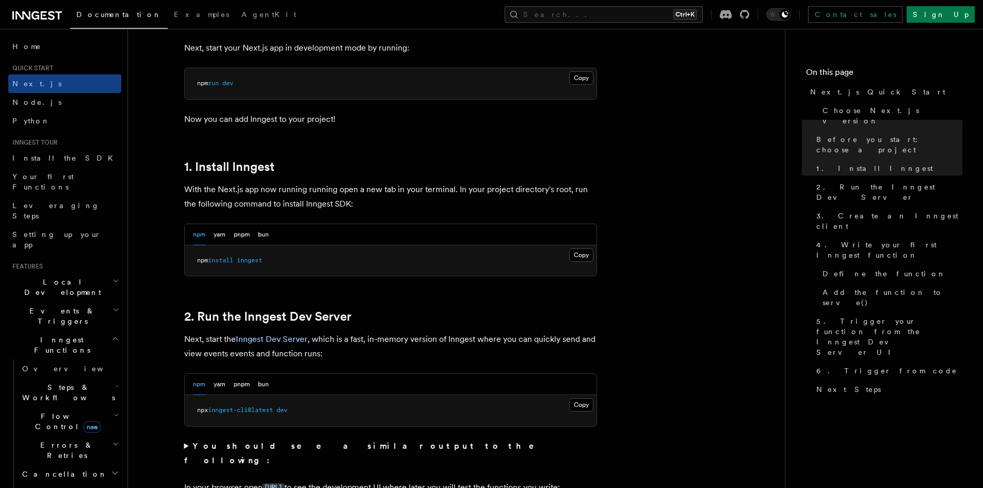
scroll to position [464, 0]
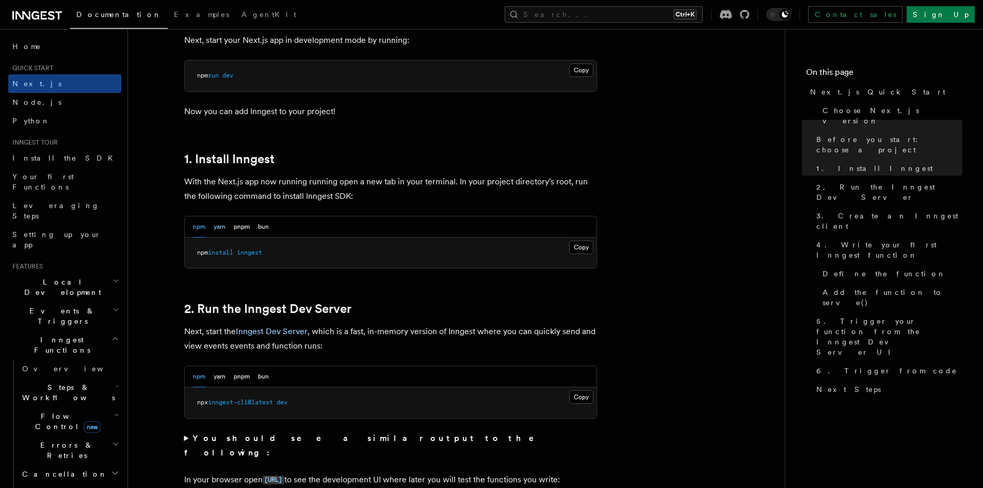
click at [224, 224] on button "yarn" at bounding box center [220, 226] width 12 height 21
click at [585, 247] on button "Copy Copied" at bounding box center [581, 246] width 24 height 13
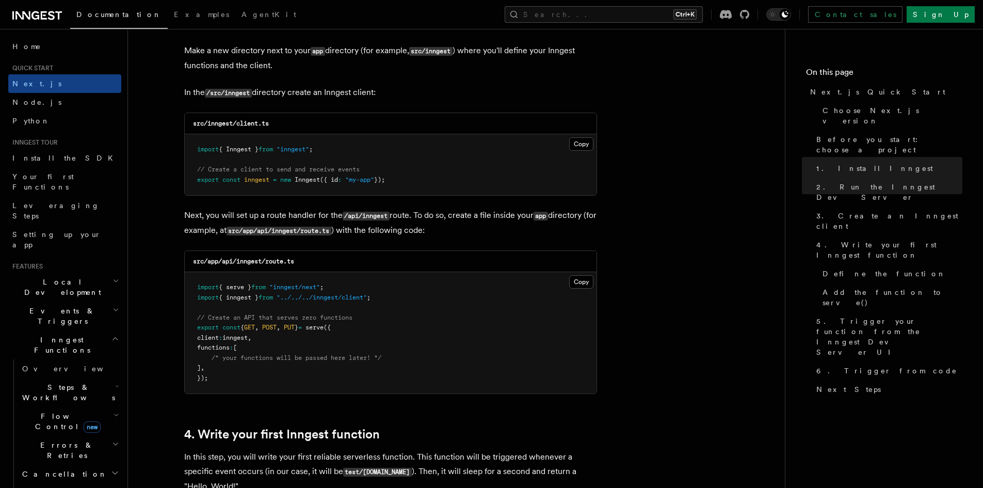
scroll to position [1290, 0]
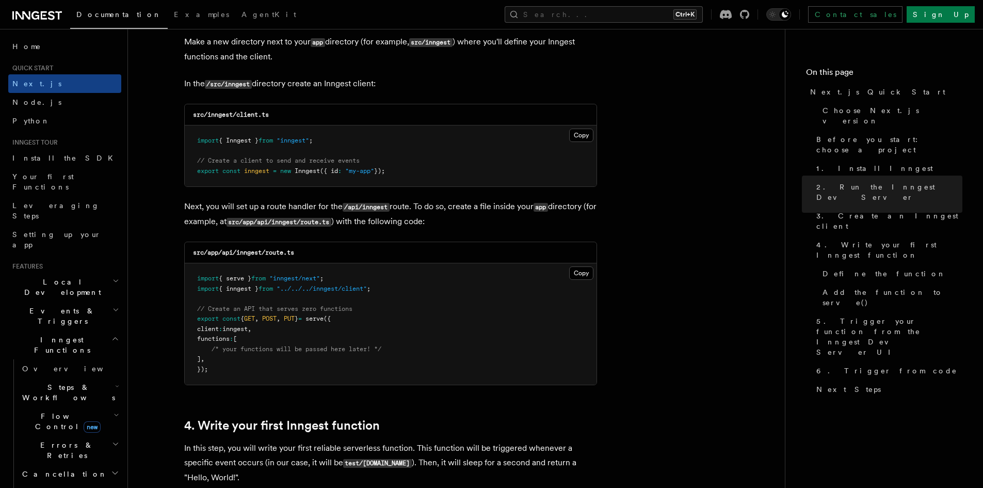
drag, startPoint x: 199, startPoint y: 139, endPoint x: 403, endPoint y: 171, distance: 206.8
click at [403, 171] on pre "import { Inngest } from "inngest" ; // Create a client to send and receive even…" at bounding box center [391, 155] width 412 height 61
copy code "mport { Inngest } from "inngest" ; // Create a client to send and receive event…"
click at [397, 168] on pre "import { Inngest } from "inngest" ; // Create a client to send and receive even…" at bounding box center [391, 155] width 412 height 61
drag, startPoint x: 403, startPoint y: 172, endPoint x: 182, endPoint y: 137, distance: 224.0
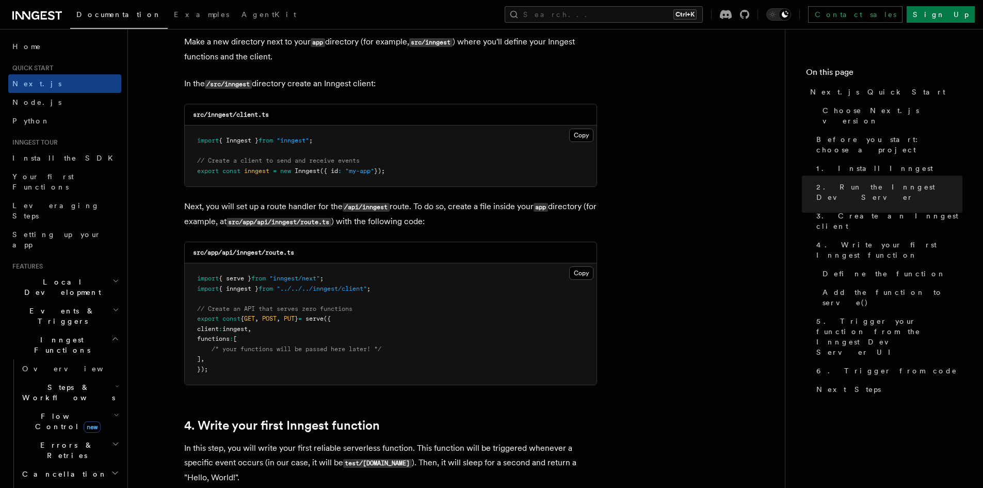
copy code "import { Inngest } from "inngest" ; // Create a client to send and receive even…"
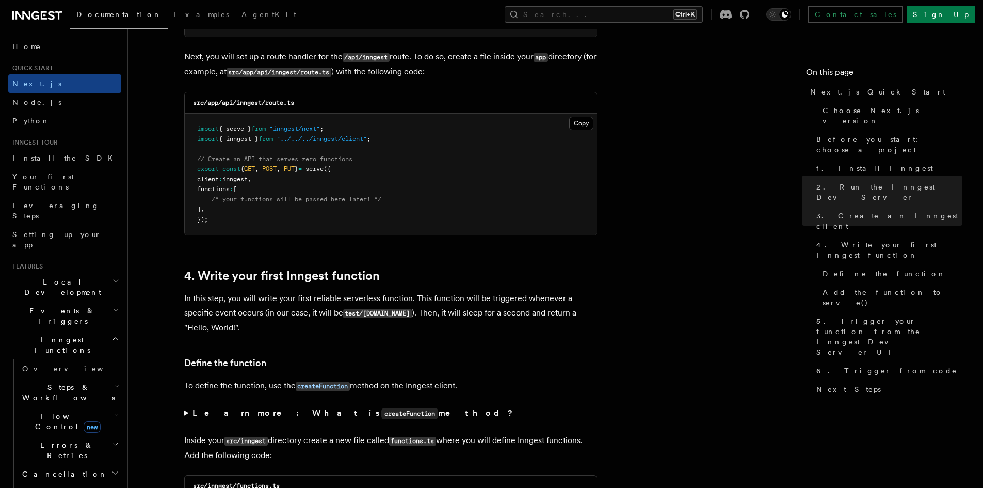
scroll to position [1445, 0]
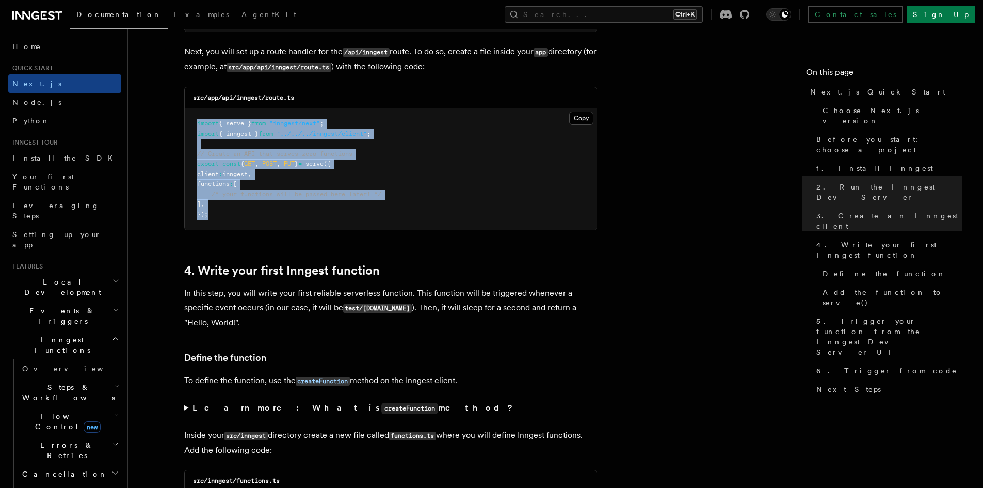
drag, startPoint x: 221, startPoint y: 220, endPoint x: 160, endPoint y: 114, distance: 122.3
copy code "import { serve } from "inngest/next" ; import { inngest } from "../../../innges…"
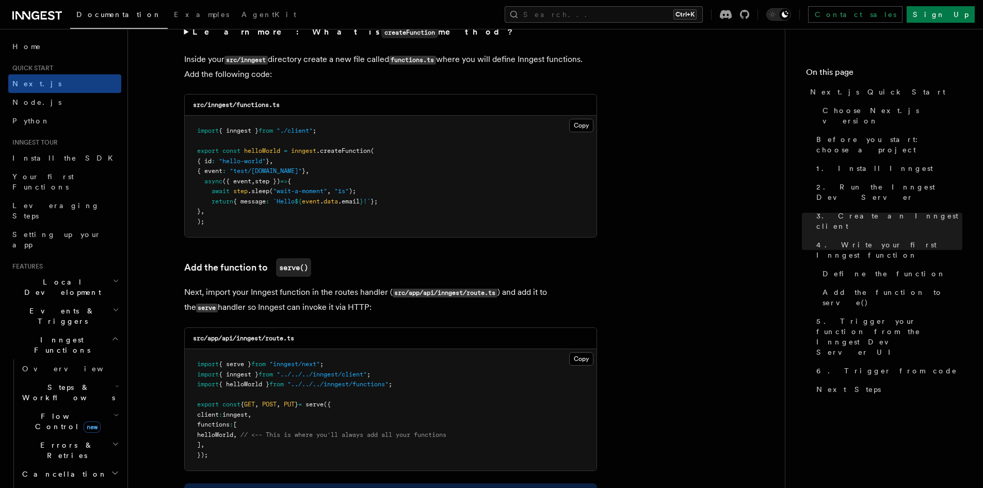
scroll to position [1806, 0]
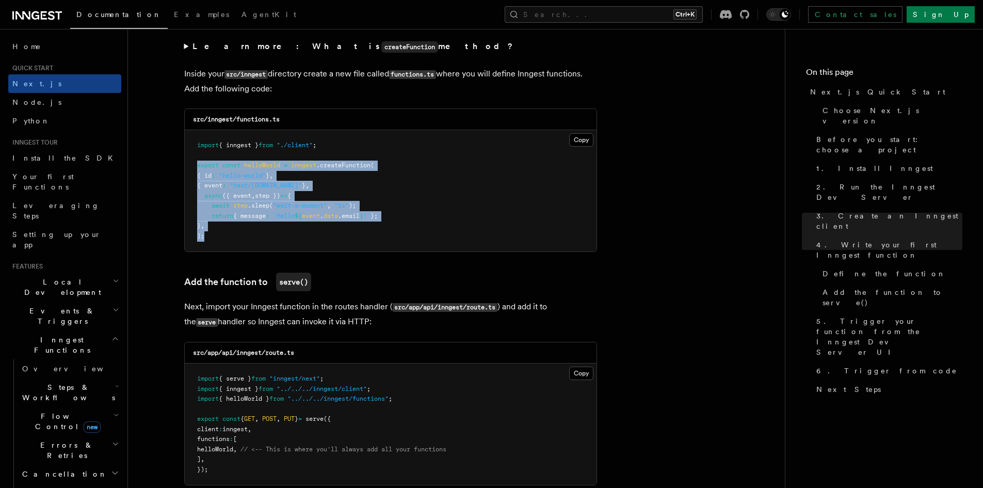
drag, startPoint x: 208, startPoint y: 236, endPoint x: 183, endPoint y: 161, distance: 79.3
drag, startPoint x: 196, startPoint y: 144, endPoint x: 236, endPoint y: 237, distance: 101.2
click at [236, 237] on pre "import { inngest } from "./client" ; export const helloWorld = inngest .createF…" at bounding box center [391, 190] width 412 height 121
copy code "import { inngest } from "./client" ; export const helloWorld = inngest .createF…"
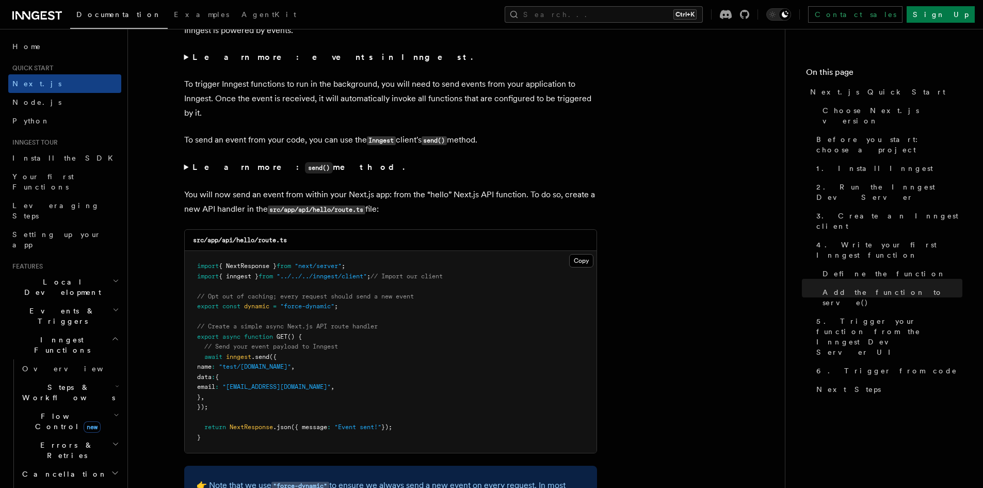
scroll to position [5259, 0]
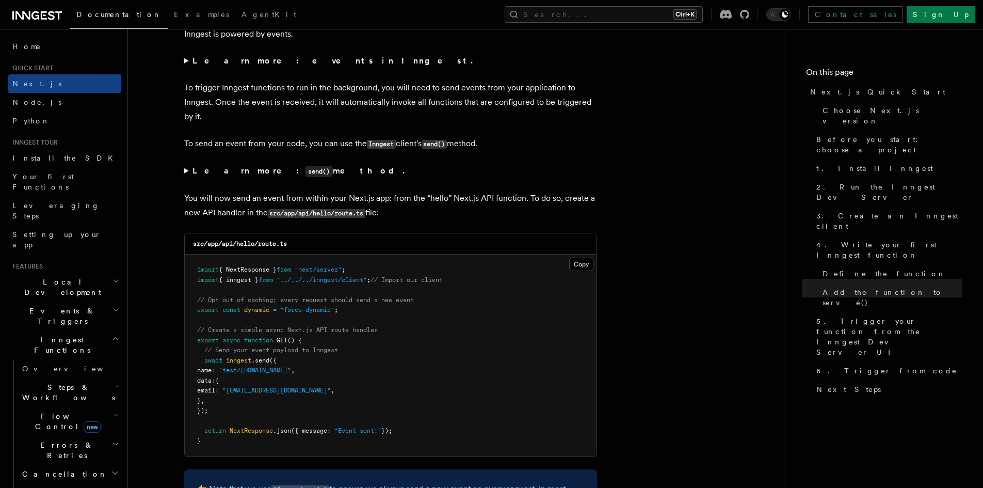
click at [185, 170] on summary "Learn more: send() method." at bounding box center [390, 171] width 413 height 15
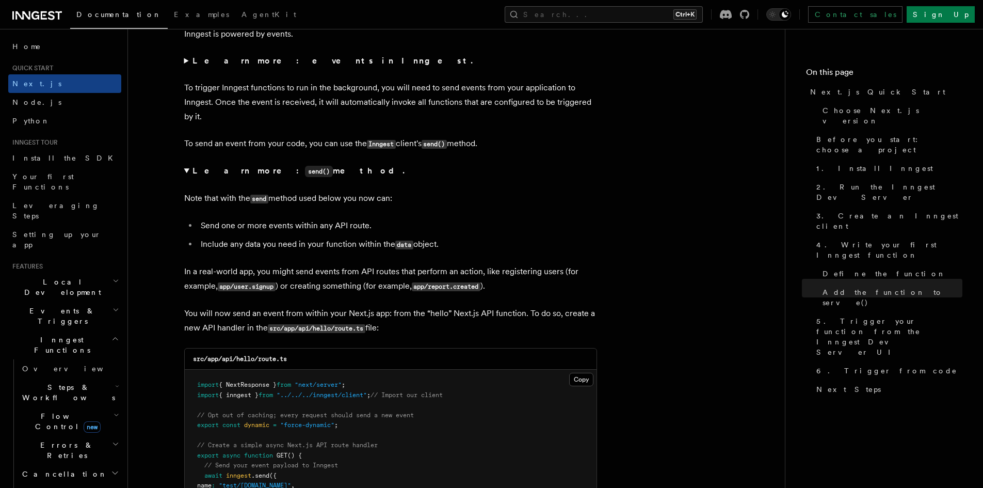
click at [185, 170] on summary "Learn more: send() method." at bounding box center [390, 171] width 413 height 15
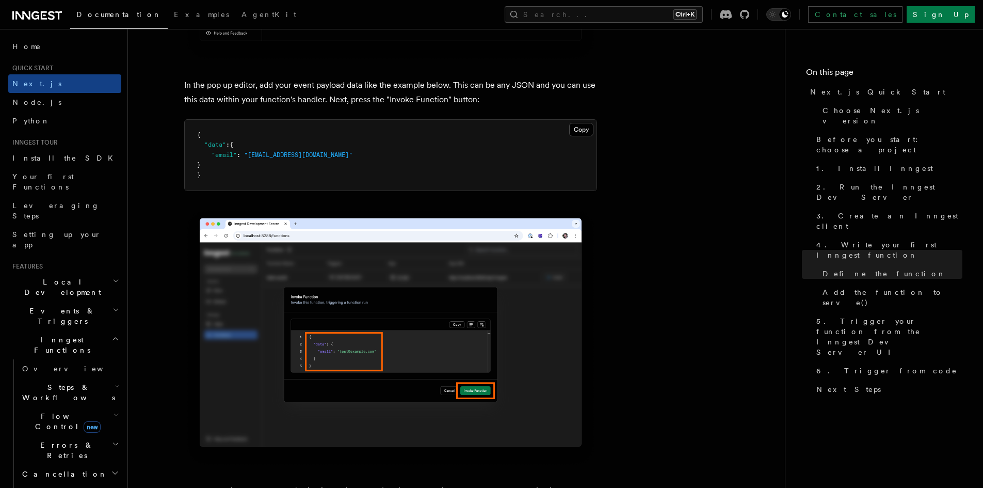
scroll to position [3056, 0]
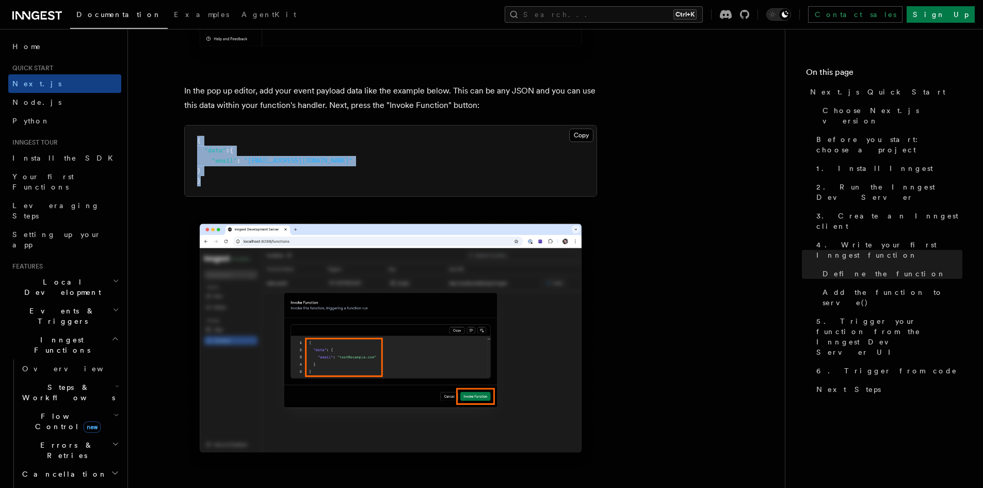
drag, startPoint x: 206, startPoint y: 182, endPoint x: 183, endPoint y: 134, distance: 52.8
click at [183, 134] on article "Quick start Next.js Quick Start In this tutorial you will add Inngest to a Next…" at bounding box center [456, 433] width 624 height 6889
copy code "{ "data" : { "email" : "test@example.com" } }"
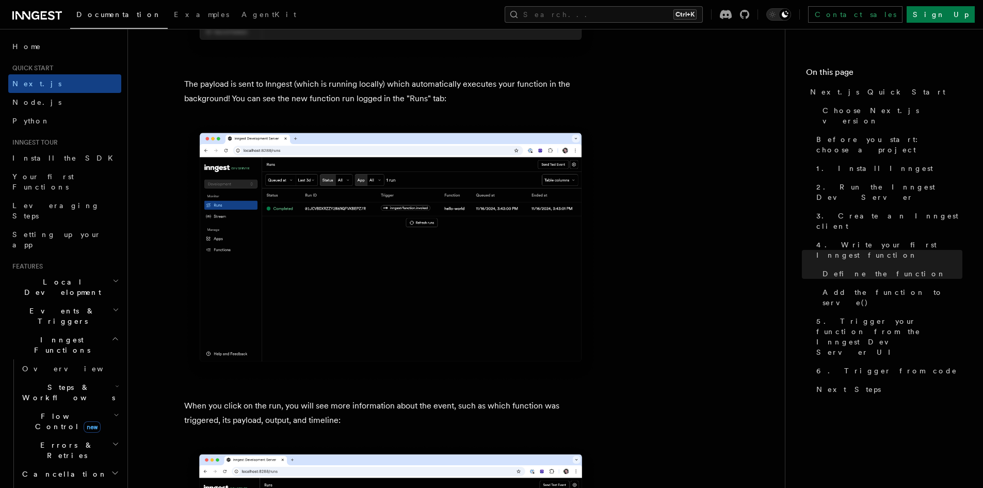
scroll to position [3572, 0]
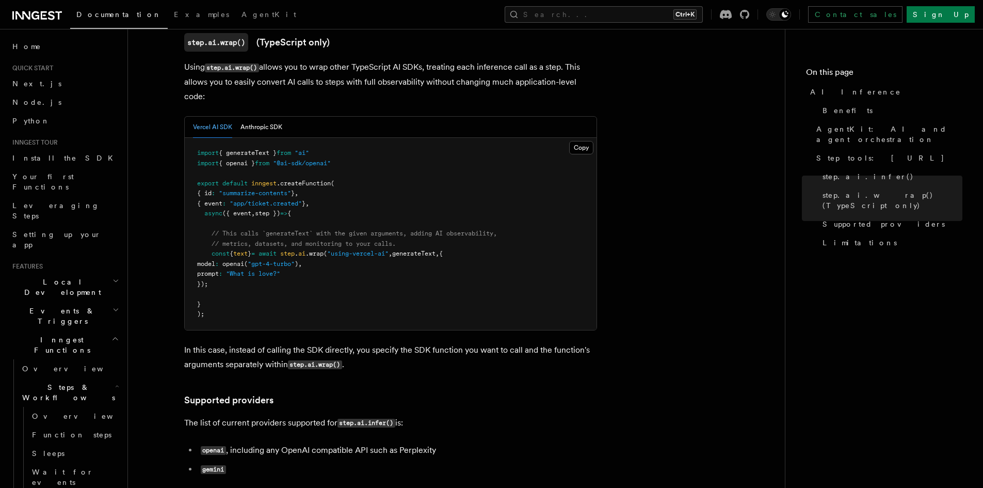
scroll to position [1599, 0]
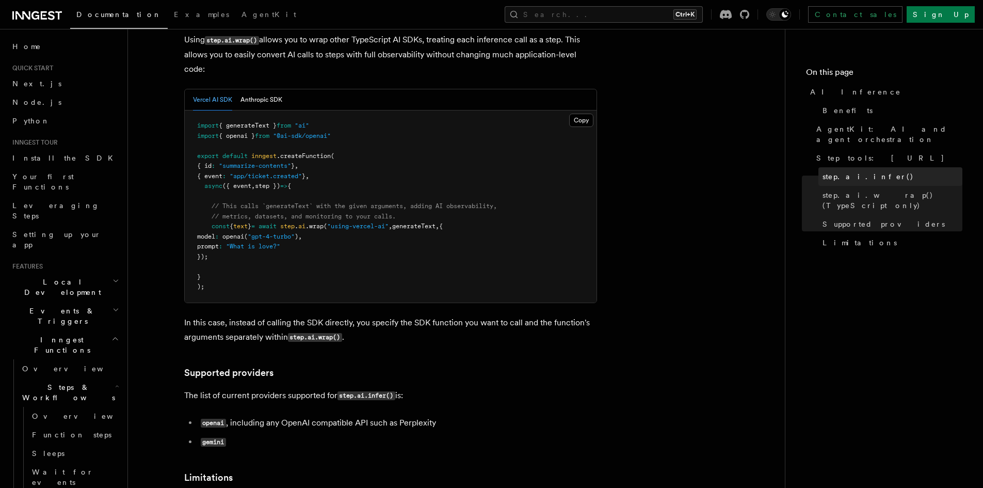
click at [842, 171] on span "step.ai.infer()" at bounding box center [867, 176] width 91 height 10
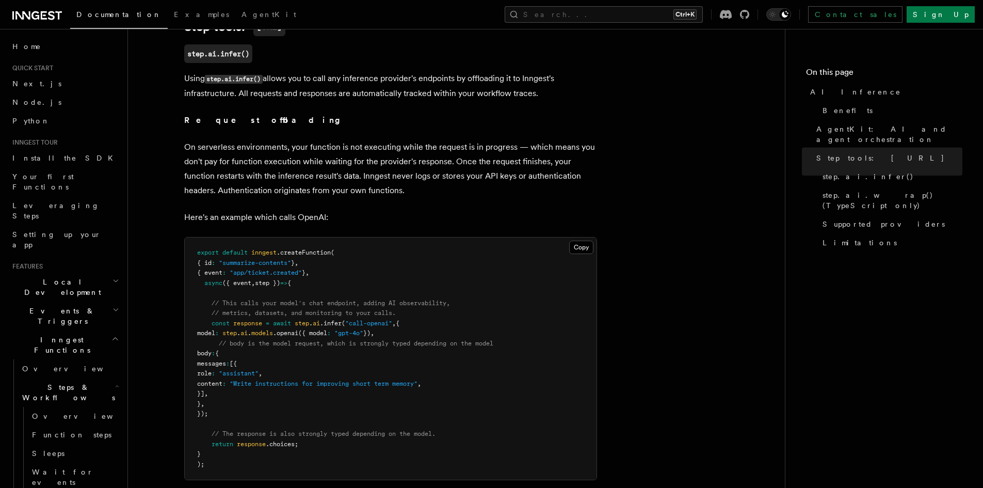
scroll to position [995, 0]
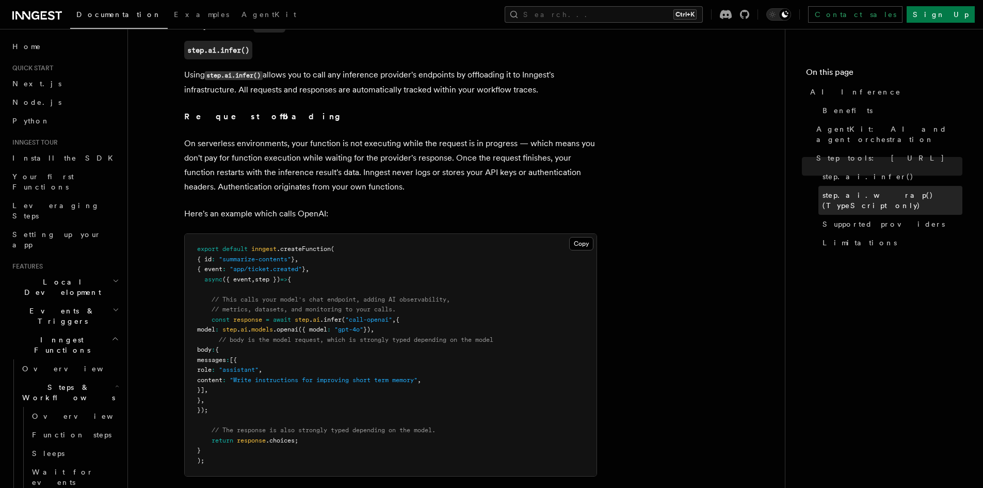
click at [862, 190] on span "step.ai.wrap() (TypeScript only)" at bounding box center [892, 200] width 140 height 21
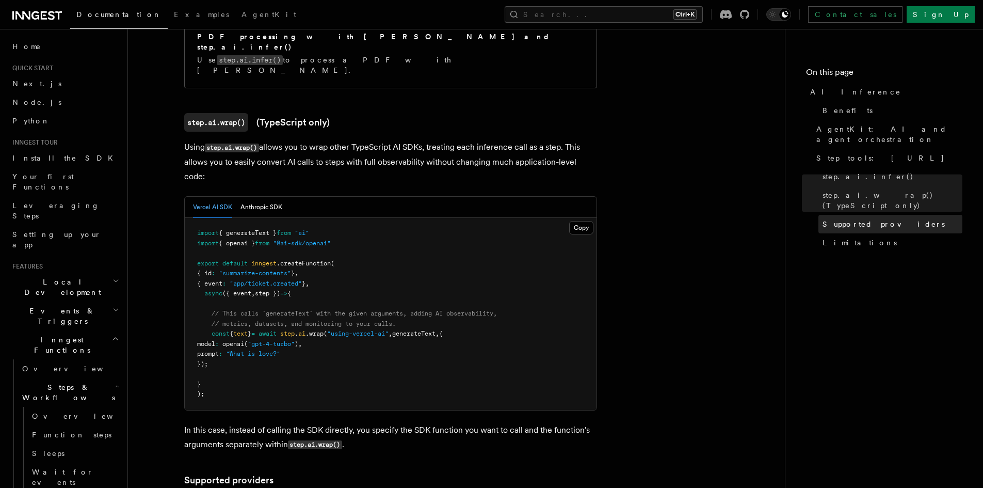
click at [841, 219] on span "Supported providers" at bounding box center [883, 224] width 122 height 10
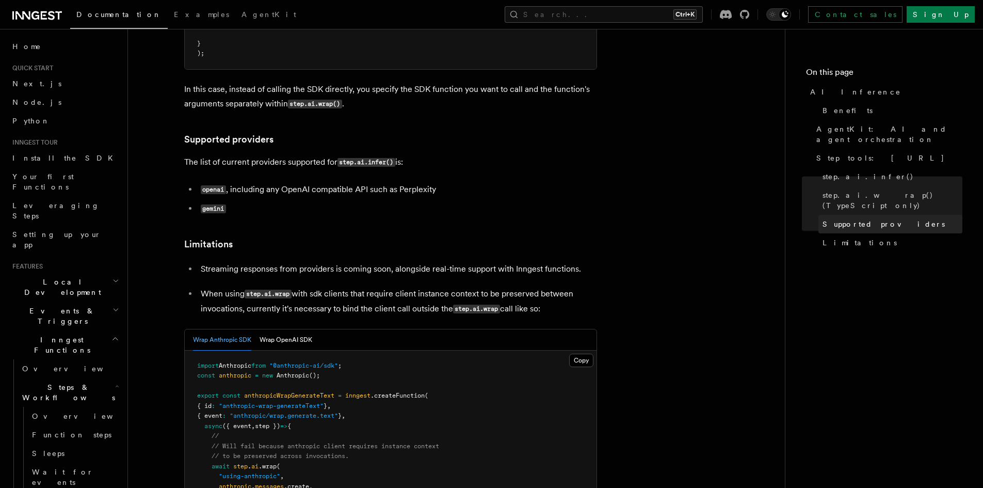
scroll to position [1837, 0]
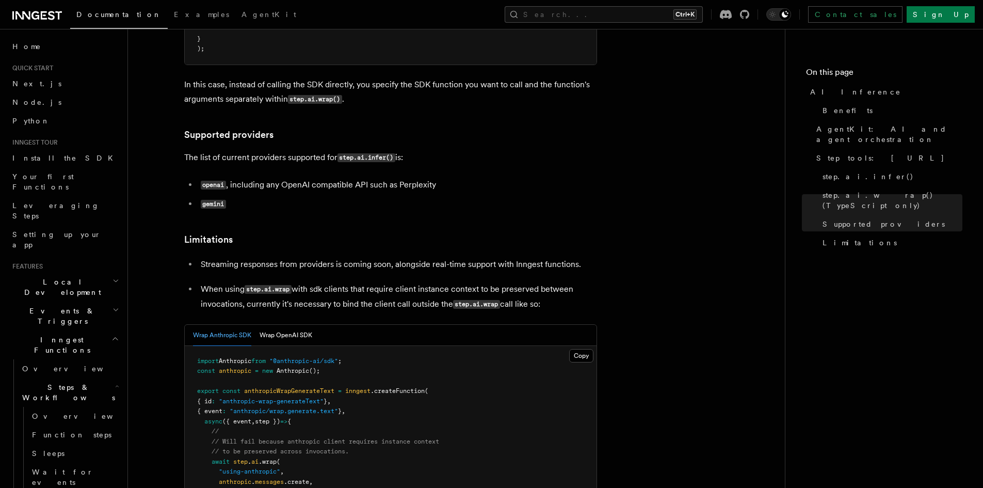
click at [712, 171] on article "Features Inngest Functions Steps & Workflows AI Inference TypeScript Python v0.…" at bounding box center [456, 62] width 624 height 3708
drag, startPoint x: 714, startPoint y: 200, endPoint x: 715, endPoint y: 193, distance: 6.8
click at [714, 200] on article "Features Inngest Functions Steps & Workflows AI Inference TypeScript Python v0.…" at bounding box center [456, 62] width 624 height 3708
click at [712, 162] on article "Features Inngest Functions Steps & Workflows AI Inference TypeScript Python v0.…" at bounding box center [456, 62] width 624 height 3708
click at [46, 20] on icon at bounding box center [37, 15] width 50 height 12
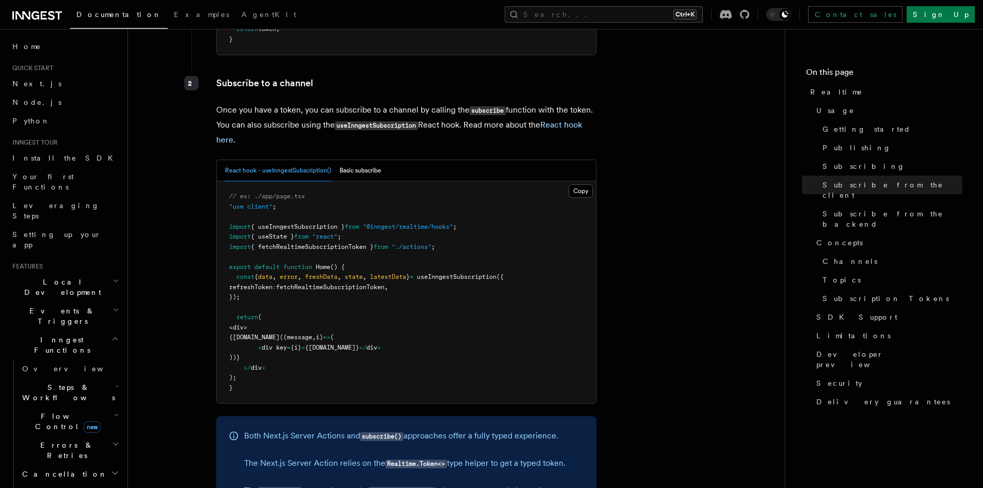
scroll to position [1599, 0]
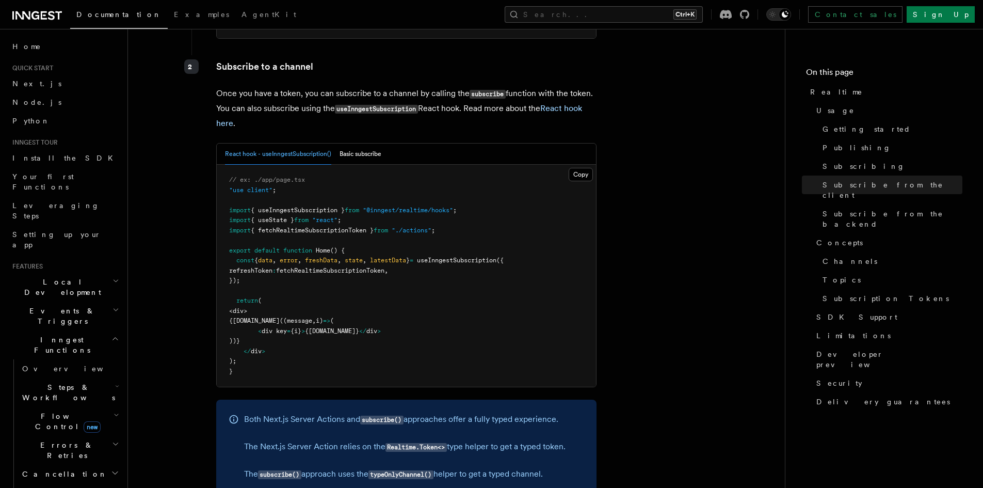
click at [740, 146] on article "Features Realtime TypeScript SDK v3.32.0+ Go SDK v0.9.0+ Realtime is currently …" at bounding box center [456, 403] width 624 height 3914
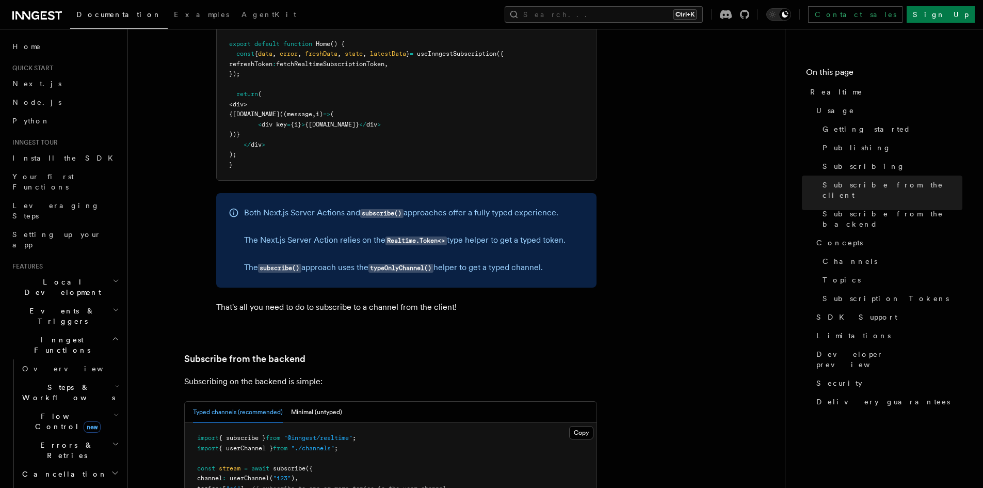
scroll to position [2167, 0]
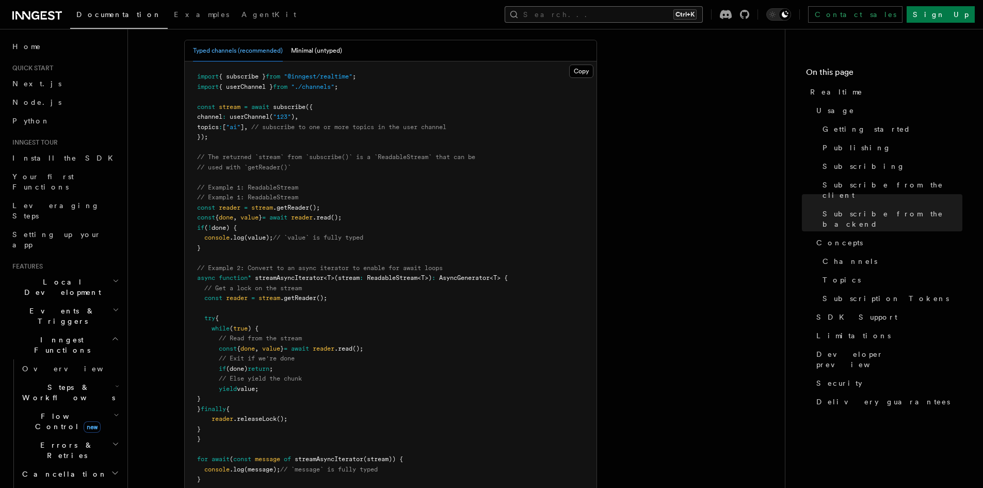
click at [659, 13] on button "Search... Ctrl+K" at bounding box center [604, 14] width 198 height 17
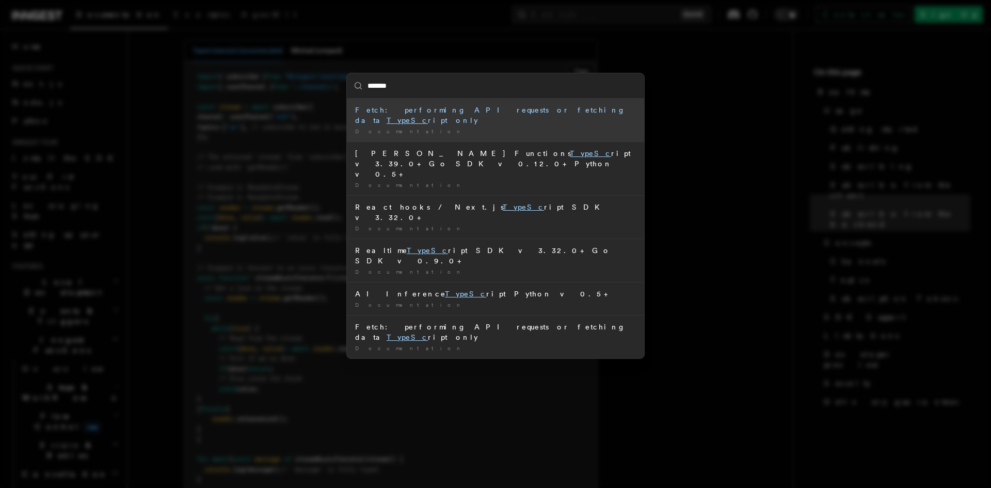
type input "********"
click at [566, 115] on div "Fetch: performing API requests or fetching data TypeScri pt only" at bounding box center [495, 115] width 281 height 21
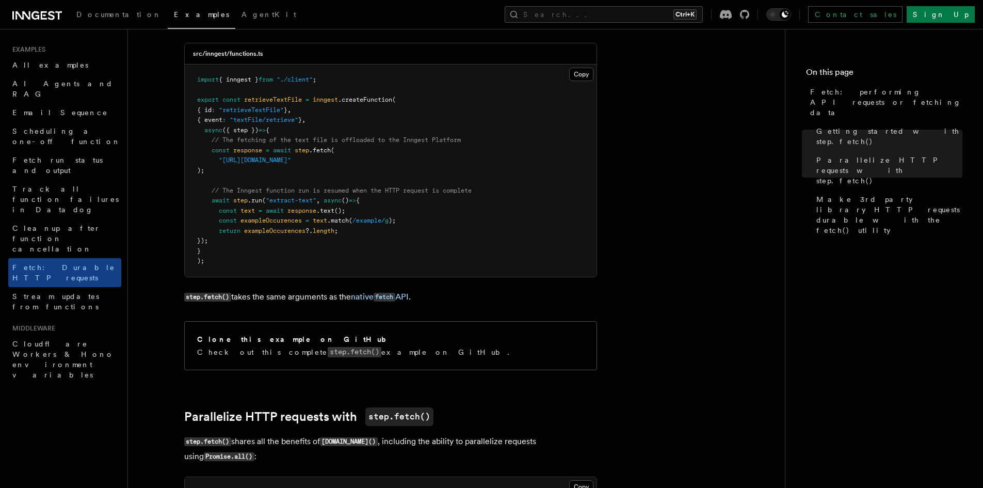
scroll to position [206, 0]
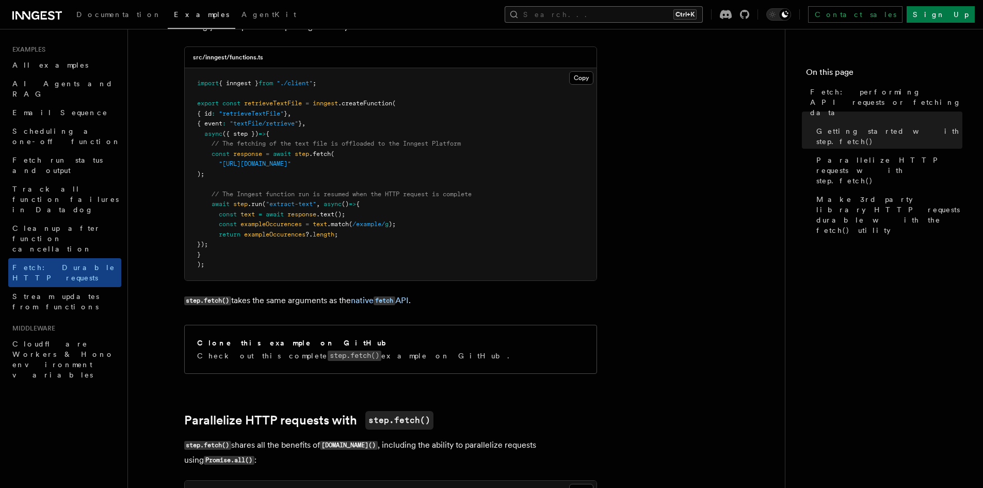
drag, startPoint x: 658, startPoint y: 1, endPoint x: 662, endPoint y: 6, distance: 7.3
click at [658, 2] on div "Documentation Examples AgentKit Search... Ctrl+K Contact sales Sign Up" at bounding box center [491, 14] width 983 height 29
click at [664, 13] on button "Search... Ctrl+K" at bounding box center [604, 14] width 198 height 17
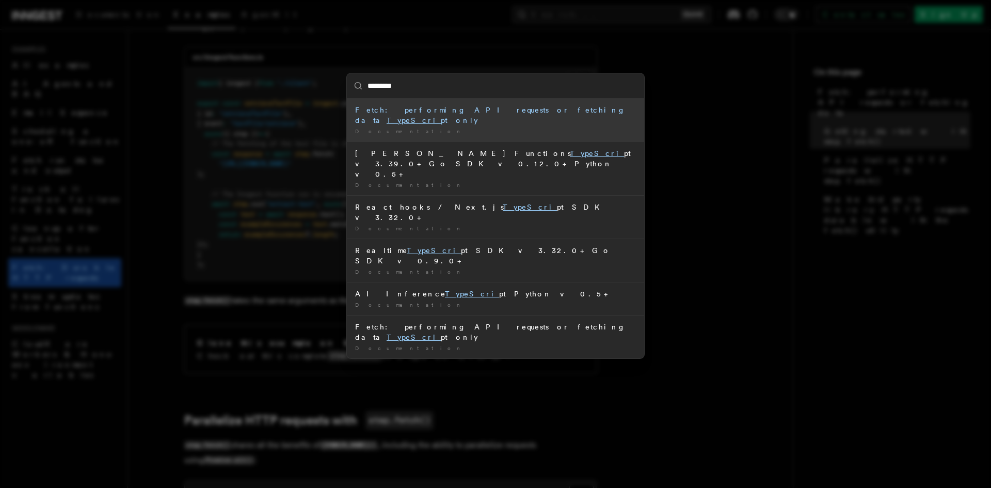
type input "**********"
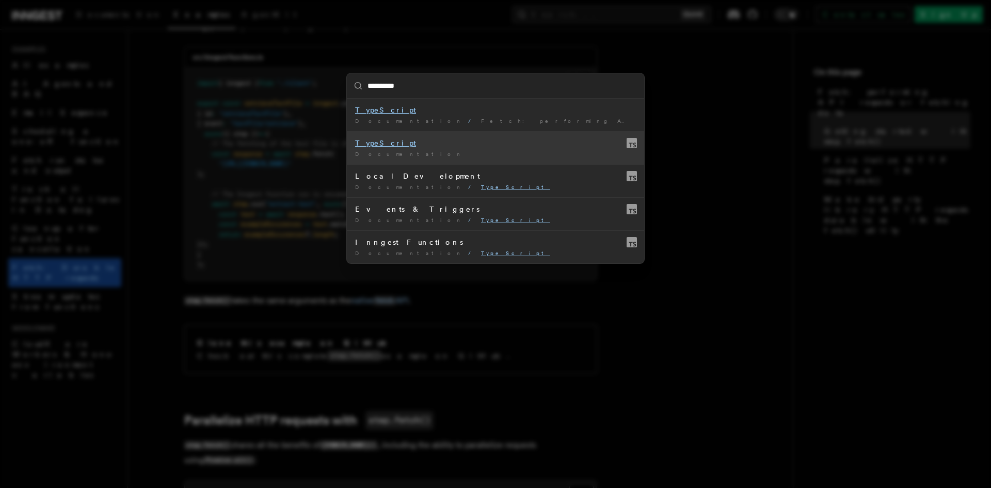
click at [417, 147] on div "TypeScript" at bounding box center [495, 143] width 281 height 10
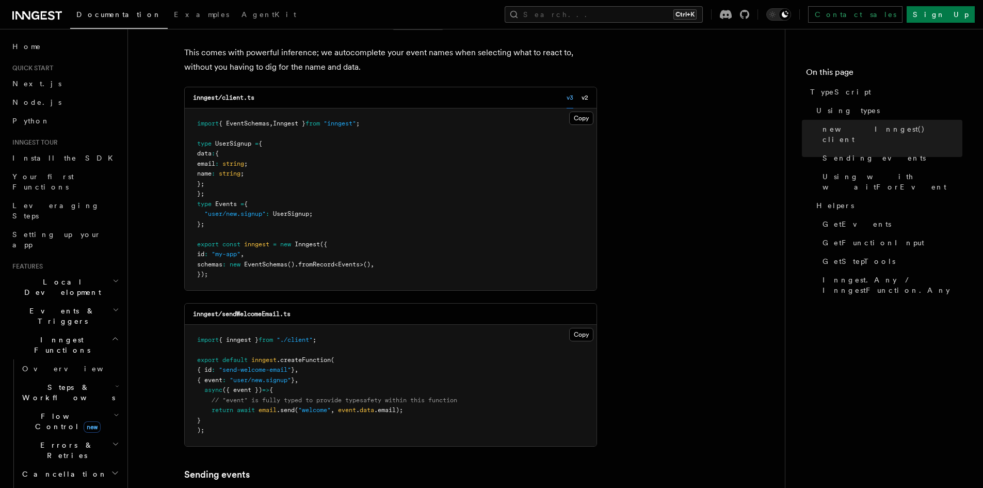
scroll to position [310, 0]
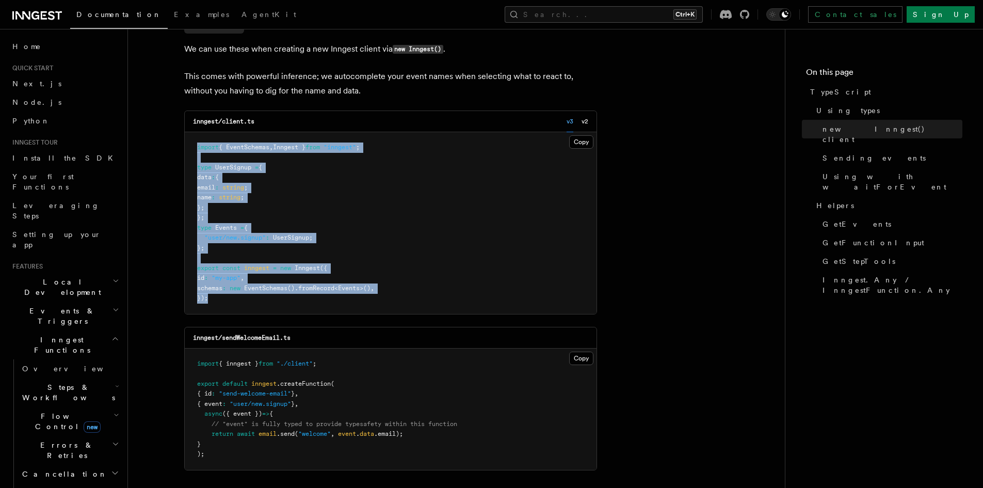
drag, startPoint x: 221, startPoint y: 298, endPoint x: 190, endPoint y: 144, distance: 156.8
click at [190, 144] on pre "import { EventSchemas , Inngest } from "inngest" ; type UserSignup = { data : {…" at bounding box center [391, 223] width 412 height 182
click at [315, 166] on pre "import { EventSchemas , Inngest } from "inngest" ; type UserSignup = { data : {…" at bounding box center [391, 223] width 412 height 182
click at [295, 147] on span "Inngest }" at bounding box center [289, 146] width 33 height 7
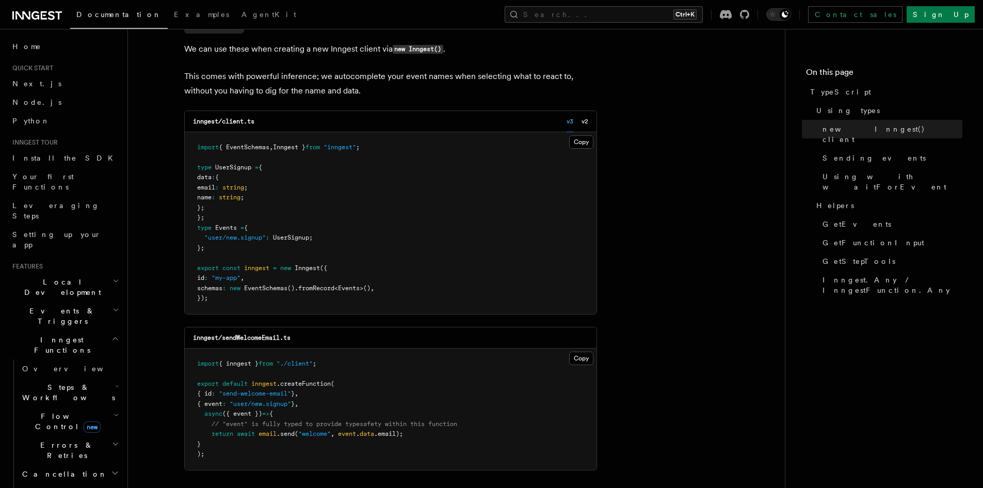
click at [266, 146] on span "{ EventSchemas" at bounding box center [244, 146] width 51 height 7
copy span "EventSchemas"
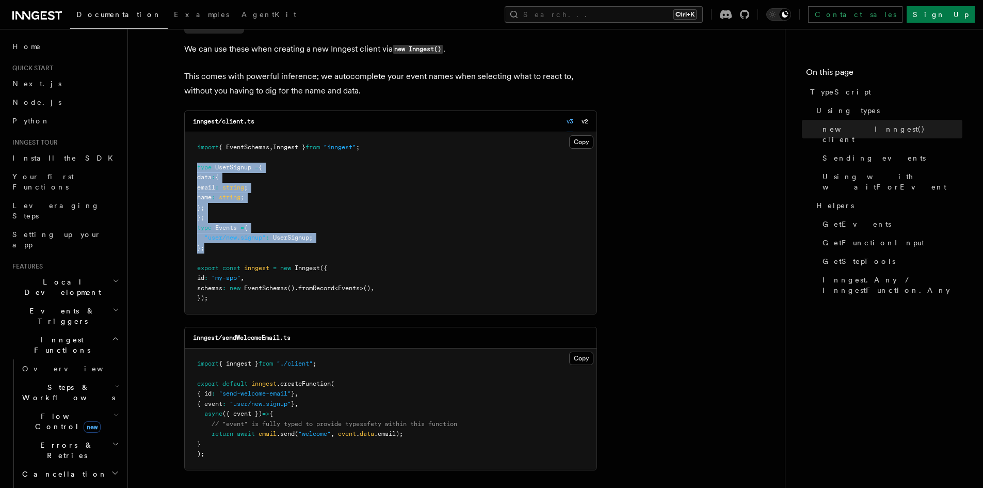
drag, startPoint x: 214, startPoint y: 247, endPoint x: 190, endPoint y: 168, distance: 82.9
click at [190, 168] on pre "import { EventSchemas , Inngest } from "inngest" ; type UserSignup = { data : {…" at bounding box center [391, 223] width 412 height 182
copy code "type UserSignup = { data : { email : string ; name : string ; }; }; type Events…"
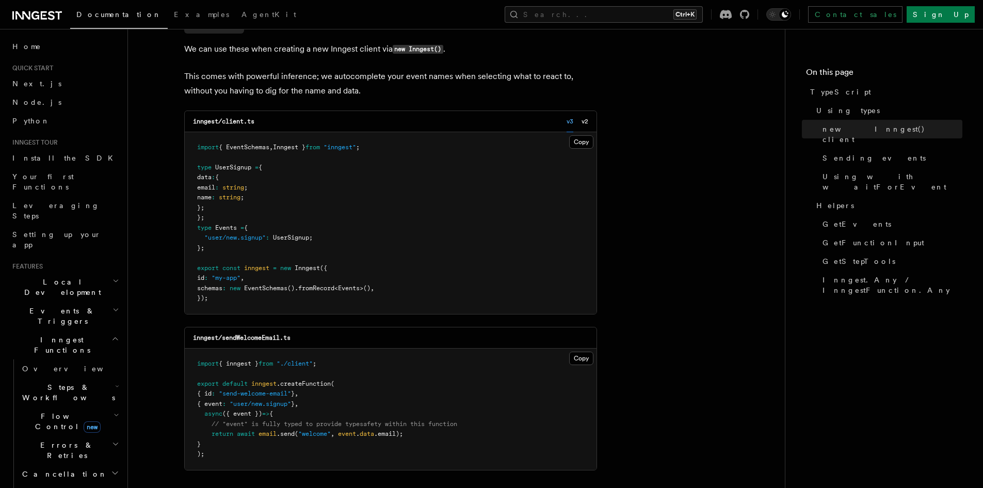
click at [206, 288] on span "schemas" at bounding box center [209, 287] width 25 height 7
drag, startPoint x: 203, startPoint y: 289, endPoint x: 384, endPoint y: 287, distance: 180.6
click at [374, 287] on span "schemas : new EventSchemas () .fromRecord < Events >() ," at bounding box center [285, 287] width 177 height 7
copy span "schemas : new EventSchemas () .fromRecord < Events >()"
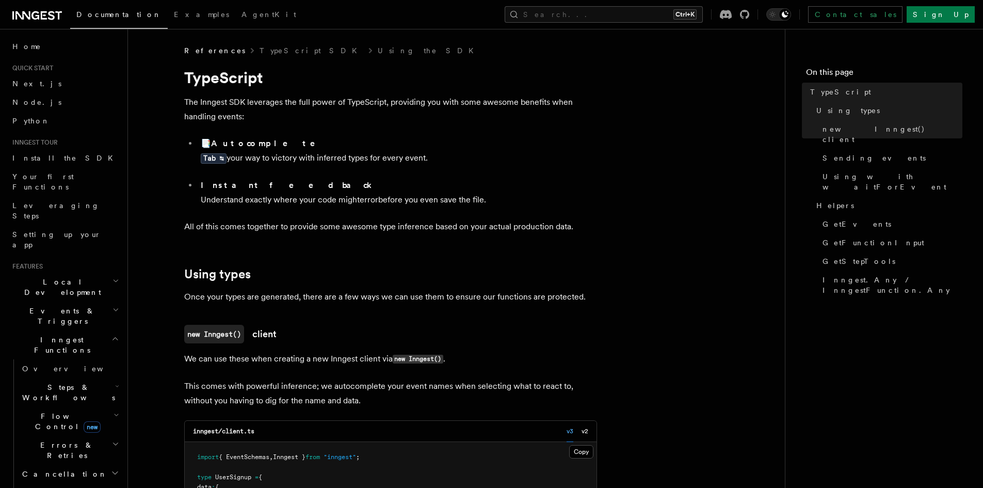
click at [114, 309] on icon "button" at bounding box center [116, 310] width 4 height 2
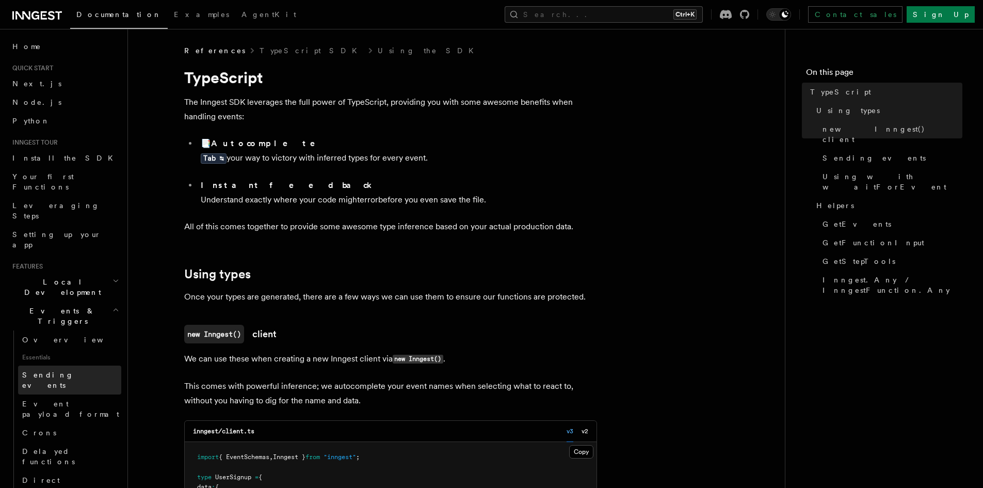
click at [57, 370] on span "Sending events" at bounding box center [48, 379] width 52 height 19
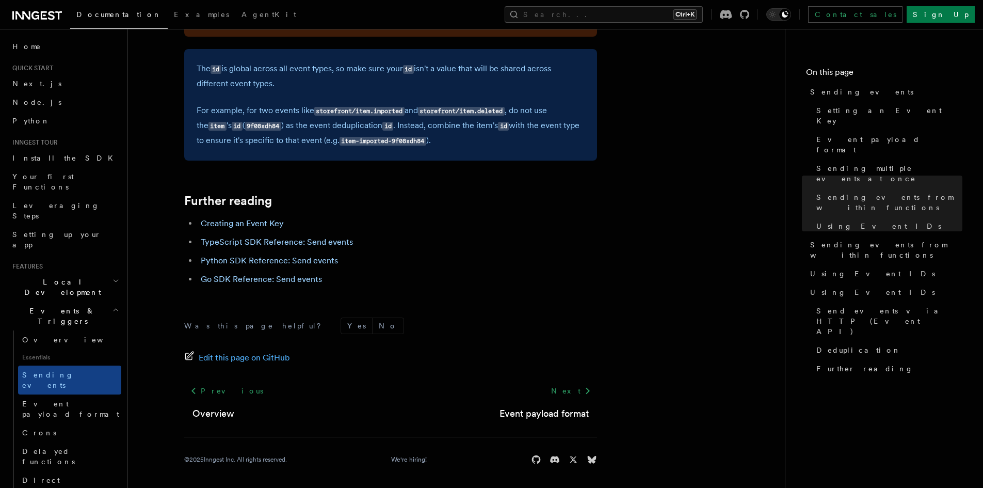
scroll to position [2927, 0]
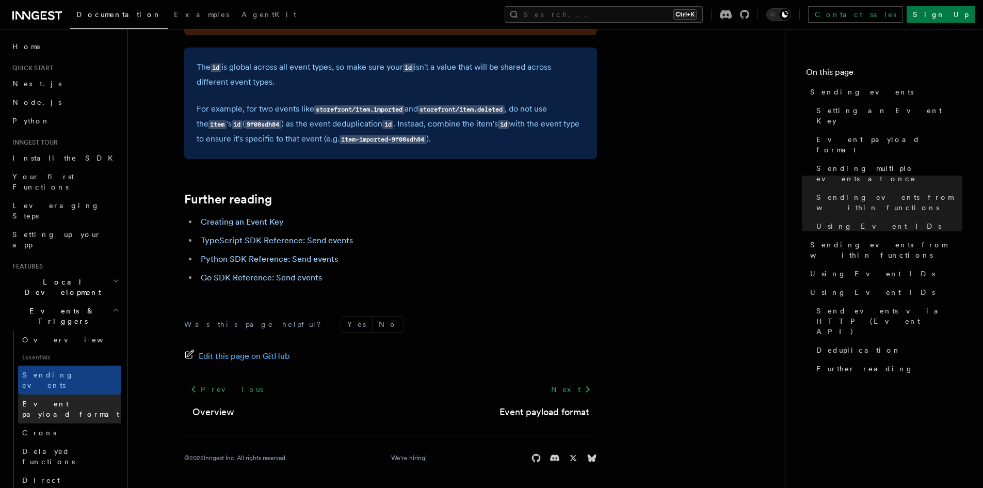
click at [47, 399] on span "Event payload format" at bounding box center [70, 408] width 97 height 19
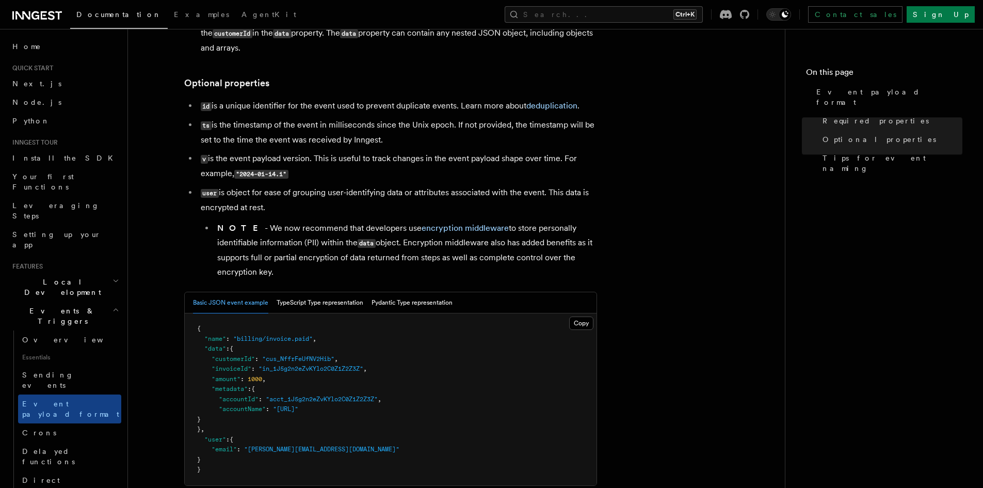
scroll to position [206, 0]
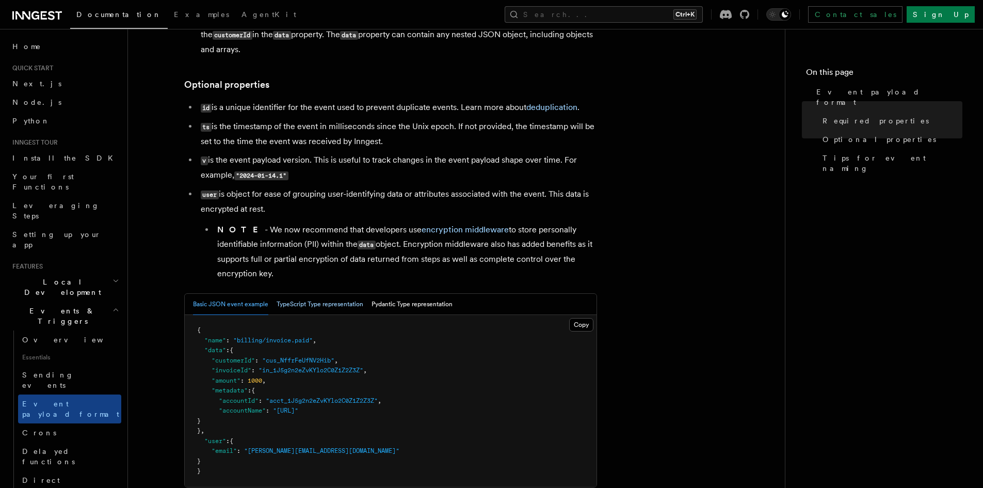
click at [313, 306] on button "TypeScript Type representation" at bounding box center [320, 304] width 87 height 21
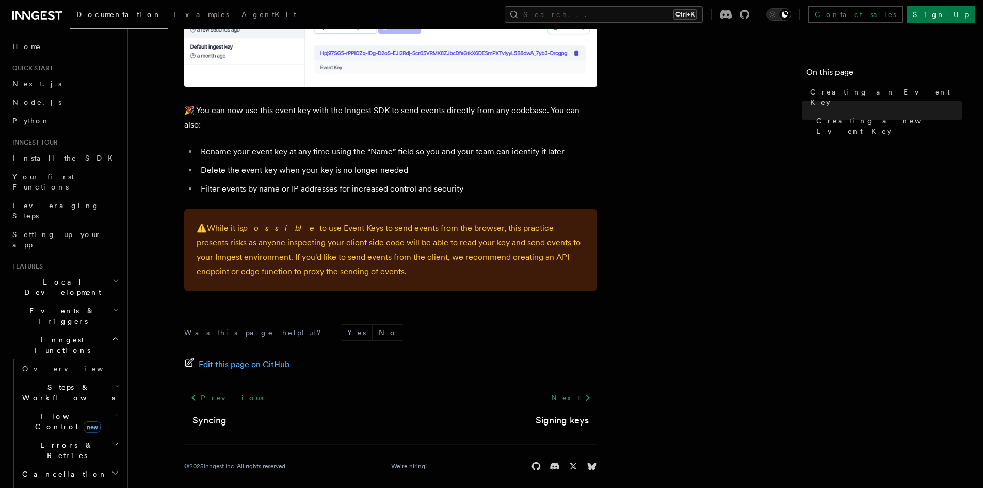
scroll to position [691, 0]
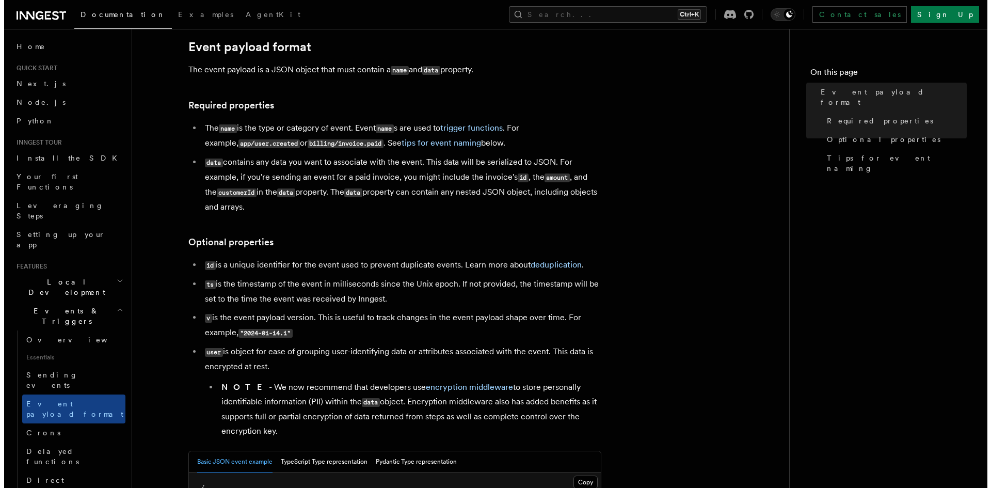
scroll to position [52, 0]
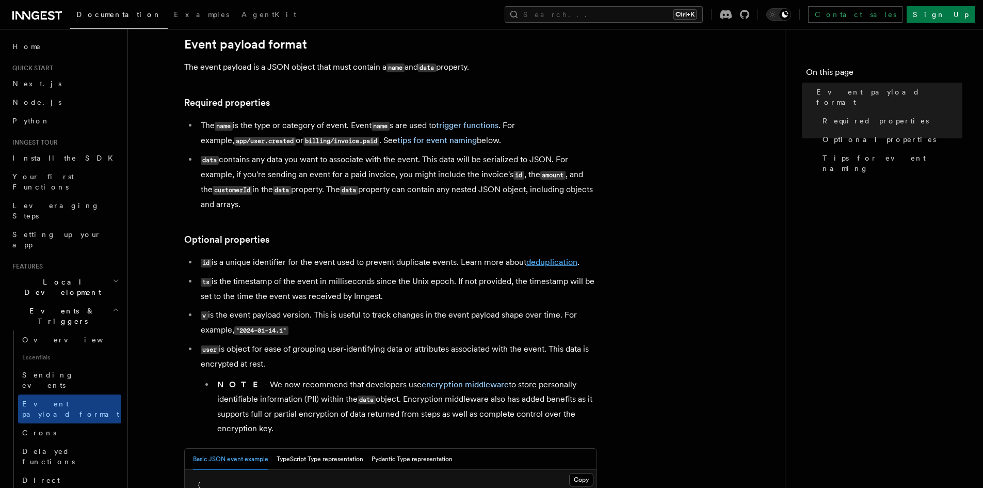
click at [545, 260] on link "deduplication" at bounding box center [551, 262] width 51 height 10
click at [546, 261] on link "deduplication" at bounding box center [551, 262] width 51 height 10
click at [547, 261] on link "deduplication" at bounding box center [551, 262] width 51 height 10
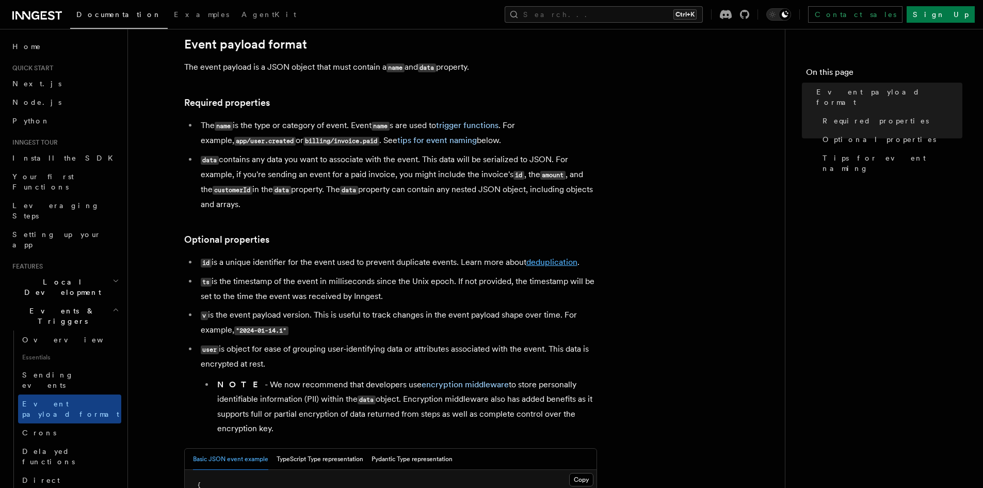
click at [547, 261] on link "deduplication" at bounding box center [551, 262] width 51 height 10
click at [547, 260] on link "deduplication" at bounding box center [551, 262] width 51 height 10
click at [641, 17] on button "Search... Ctrl+K" at bounding box center [604, 14] width 198 height 17
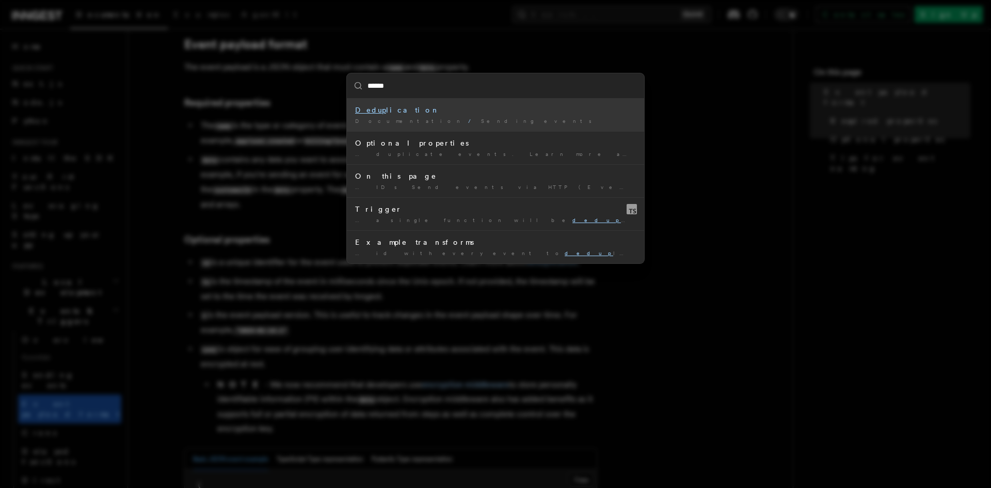
type input "*******"
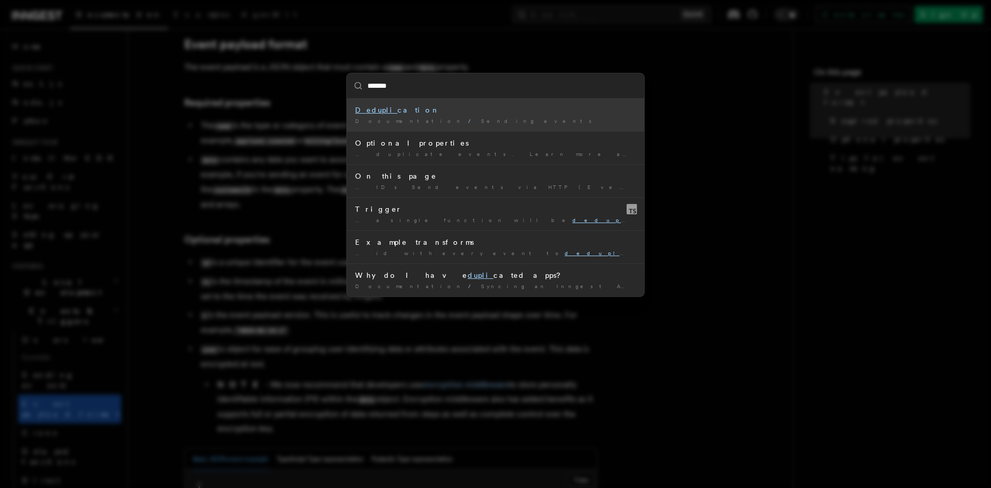
click at [483, 116] on li "Dedupli cation Documentation / Sending events /" at bounding box center [495, 115] width 297 height 33
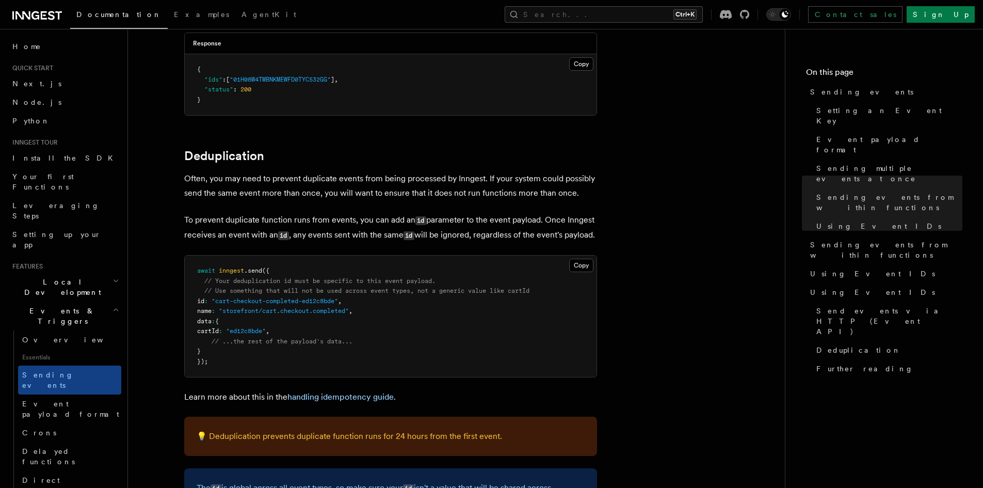
scroll to position [2488, 0]
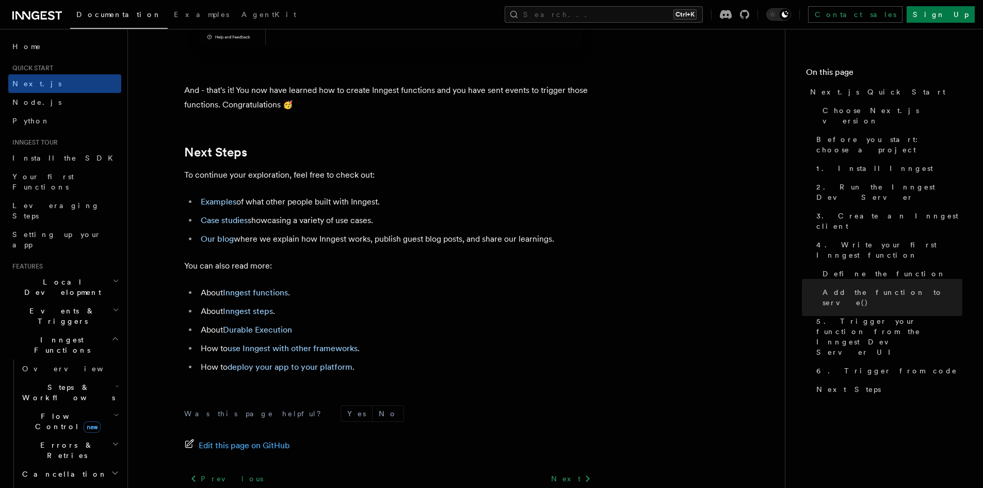
scroll to position [6410, 0]
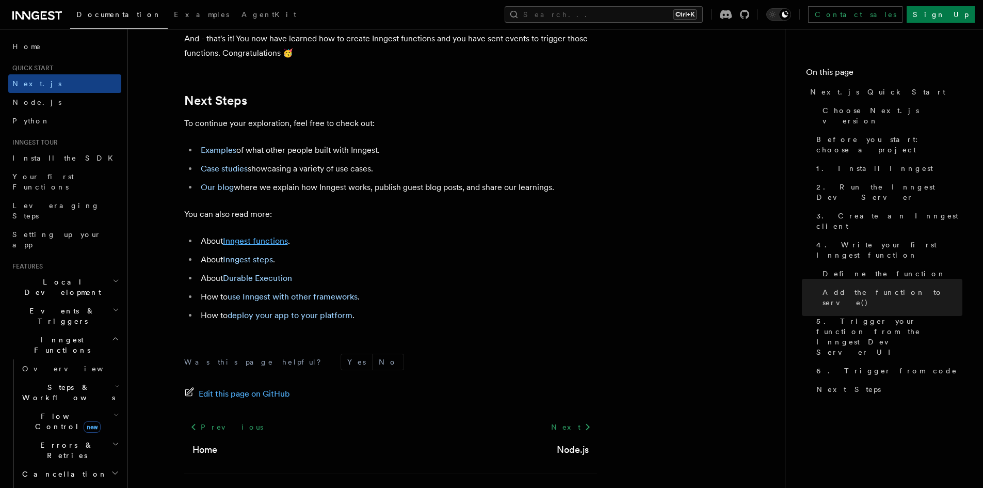
click at [236, 246] on link "Inngest functions" at bounding box center [255, 241] width 65 height 10
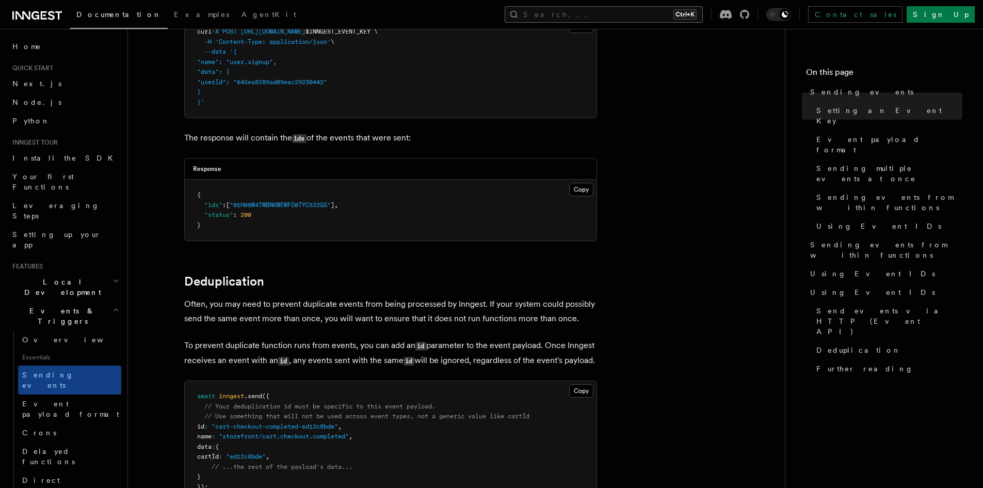
click at [677, 12] on button "Search... Ctrl+K" at bounding box center [604, 14] width 198 height 17
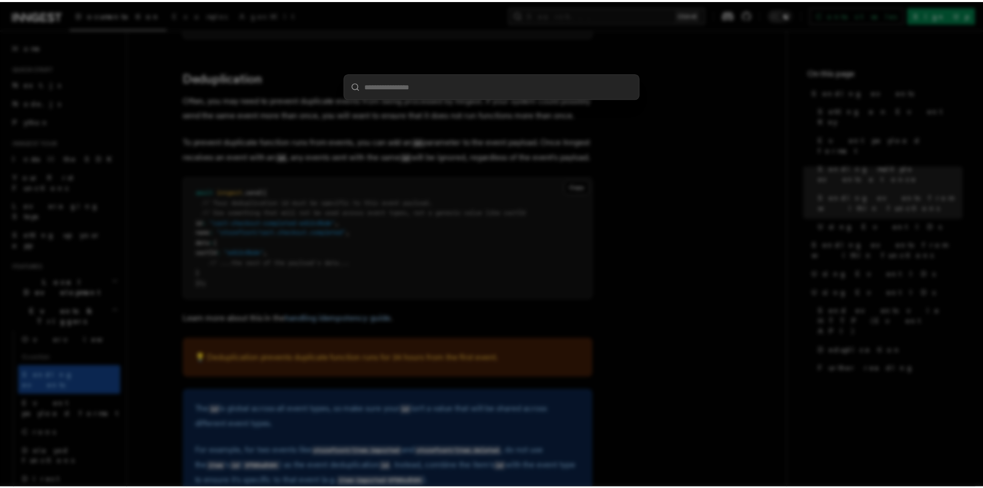
scroll to position [2591, 0]
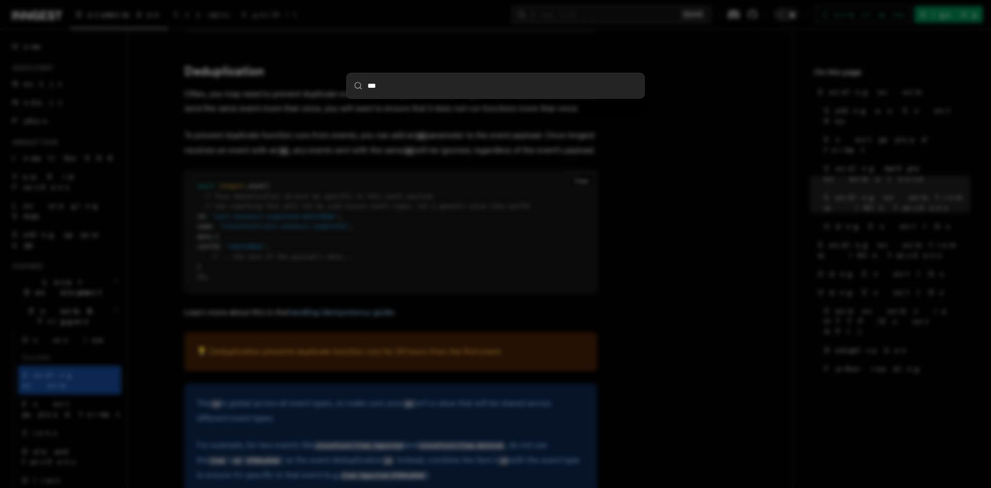
type input "****"
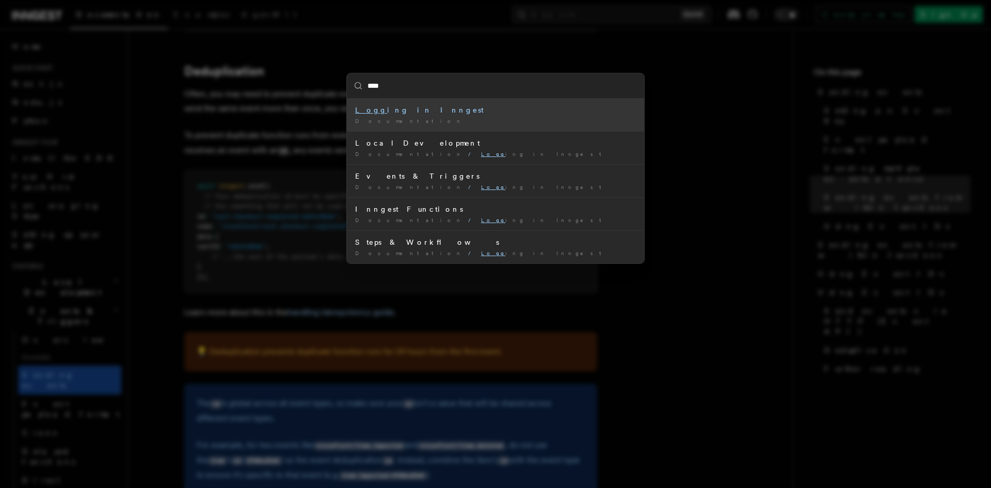
click at [489, 117] on div "Documentation /" at bounding box center [495, 121] width 281 height 8
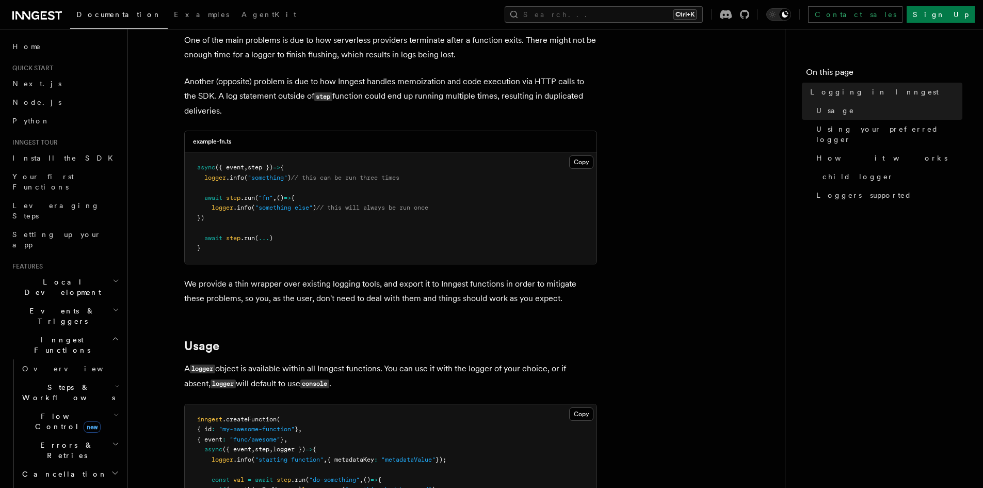
scroll to position [103, 0]
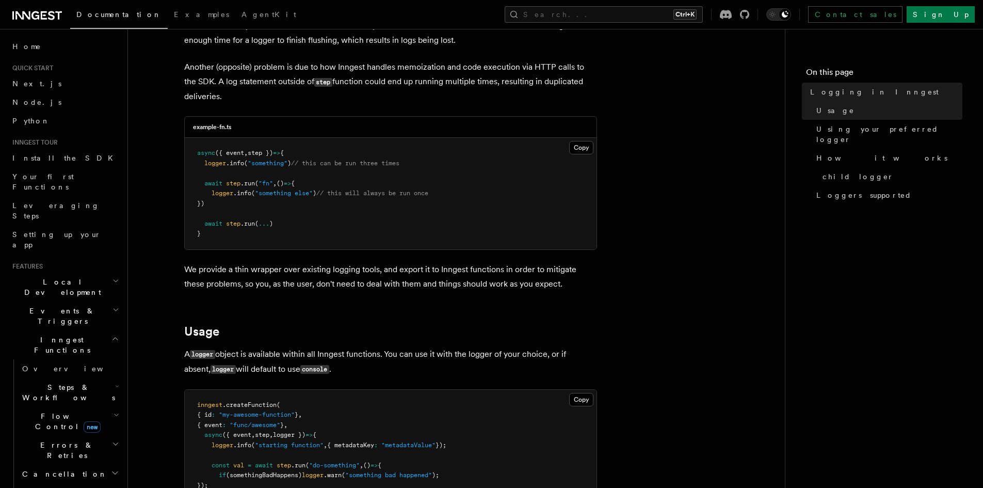
click at [213, 162] on span "logger" at bounding box center [215, 162] width 22 height 7
copy span "logger"
drag, startPoint x: 245, startPoint y: 164, endPoint x: 206, endPoint y: 162, distance: 39.2
click at [206, 162] on span "logger .info ( "something" ) // this can be run three times" at bounding box center [298, 162] width 202 height 7
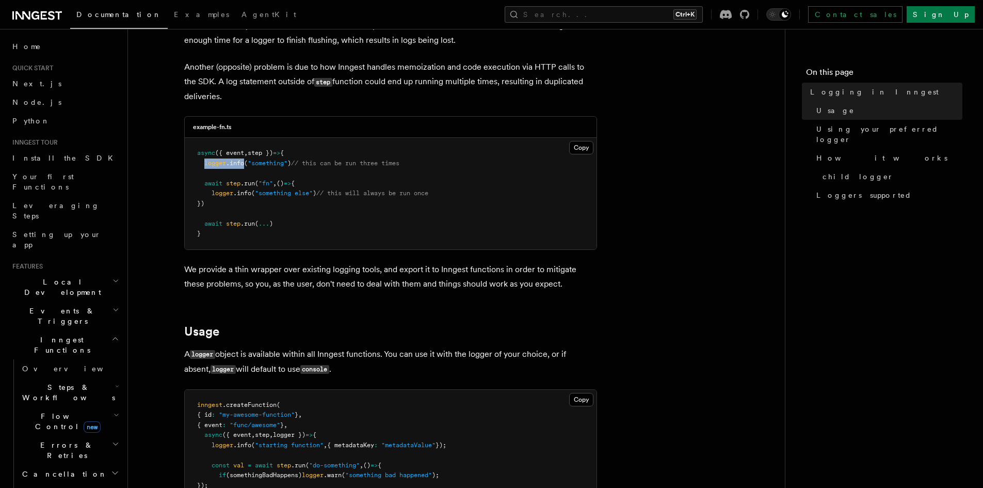
copy span "logger .info"
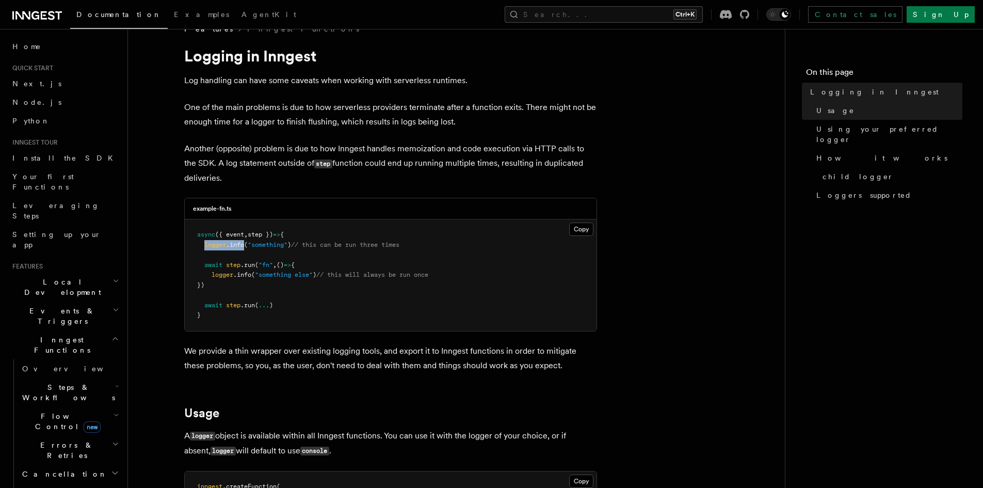
scroll to position [0, 0]
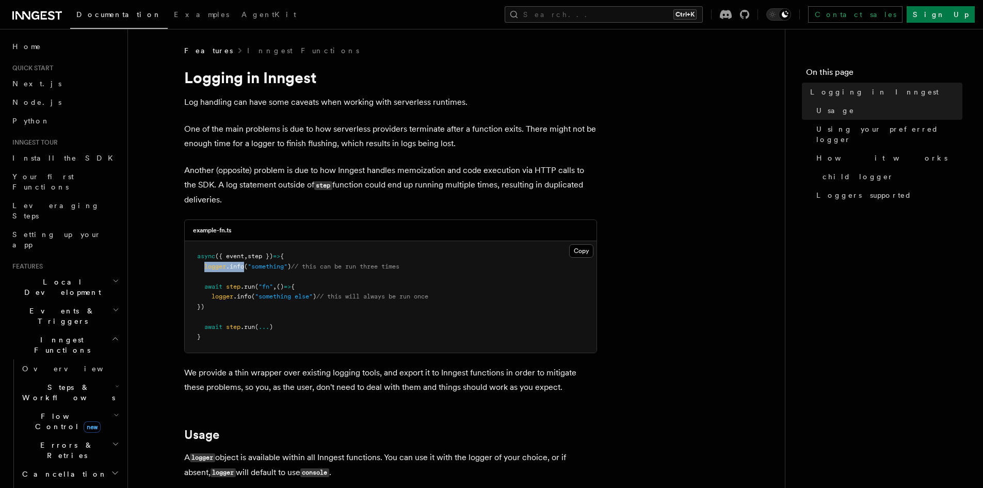
click at [38, 14] on icon at bounding box center [37, 15] width 50 height 12
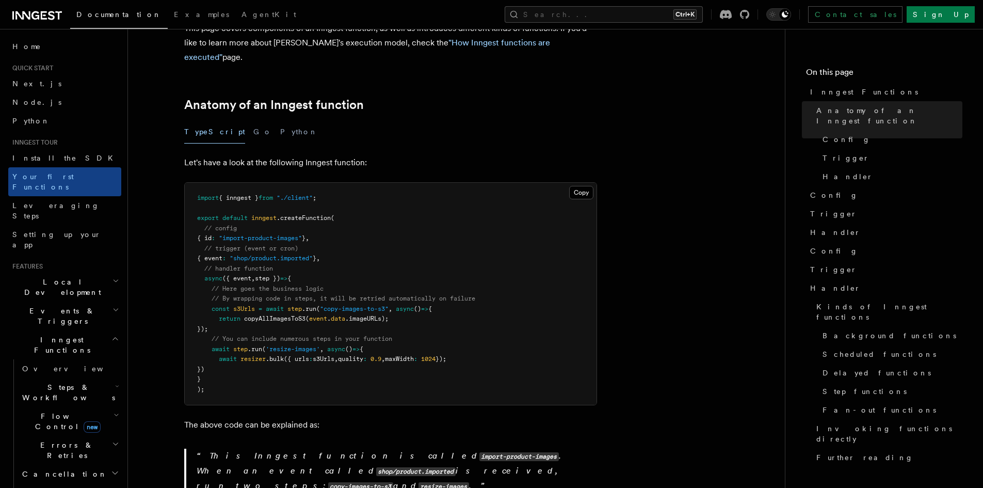
scroll to position [80, 0]
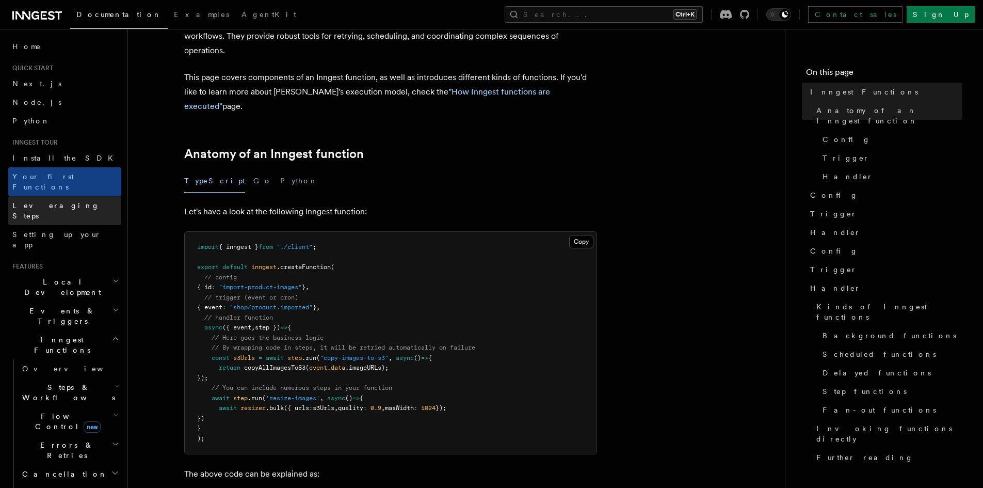
click at [47, 200] on link "Leveraging Steps" at bounding box center [64, 210] width 113 height 29
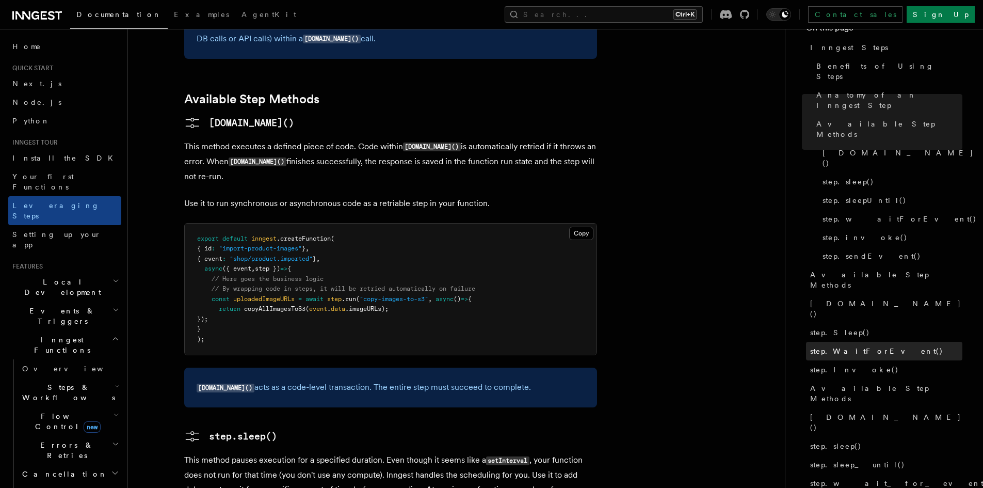
scroll to position [47, 0]
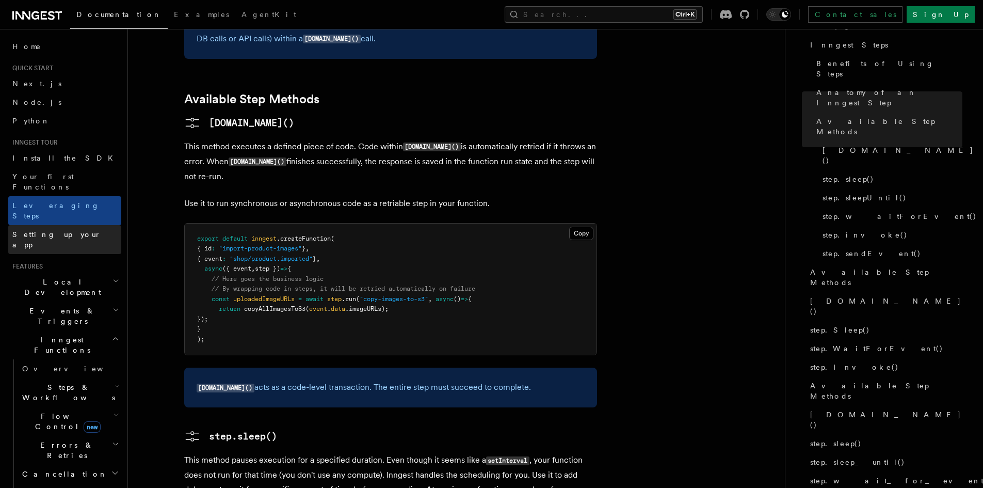
click at [51, 230] on span "Setting up your app" at bounding box center [56, 239] width 89 height 19
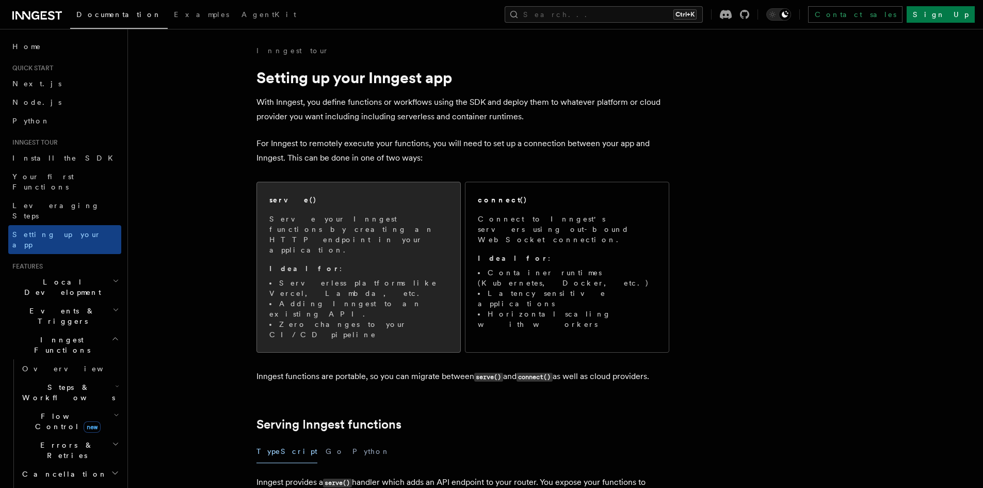
click at [351, 226] on p "Serve your Inngest functions by creating an HTTP endpoint in your application." at bounding box center [358, 234] width 179 height 41
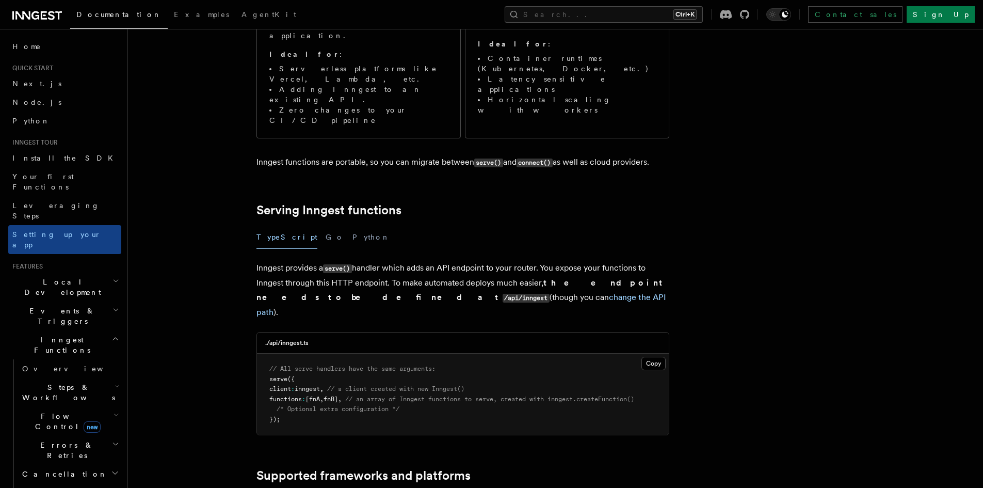
scroll to position [316, 0]
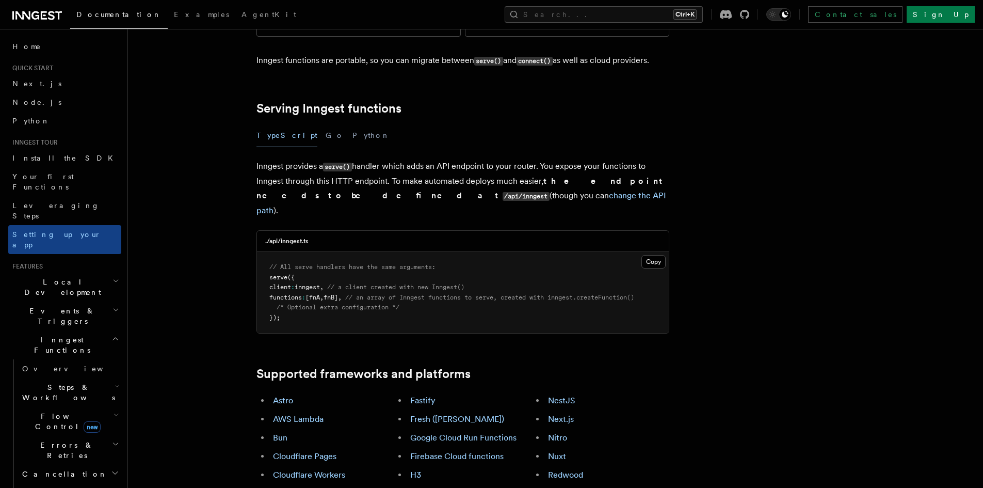
click at [79, 301] on h2 "Events & Triggers" at bounding box center [64, 315] width 113 height 29
click at [37, 364] on span "Overview" at bounding box center [75, 368] width 106 height 8
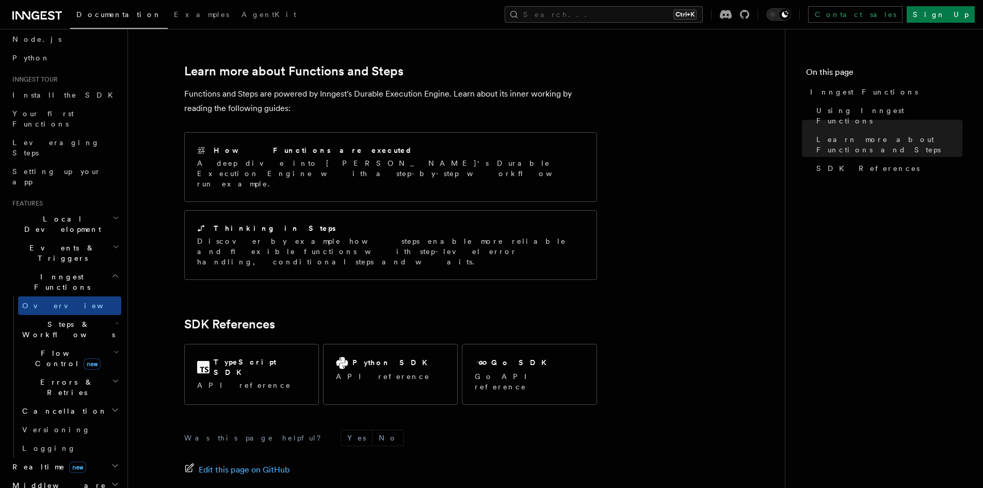
scroll to position [52, 0]
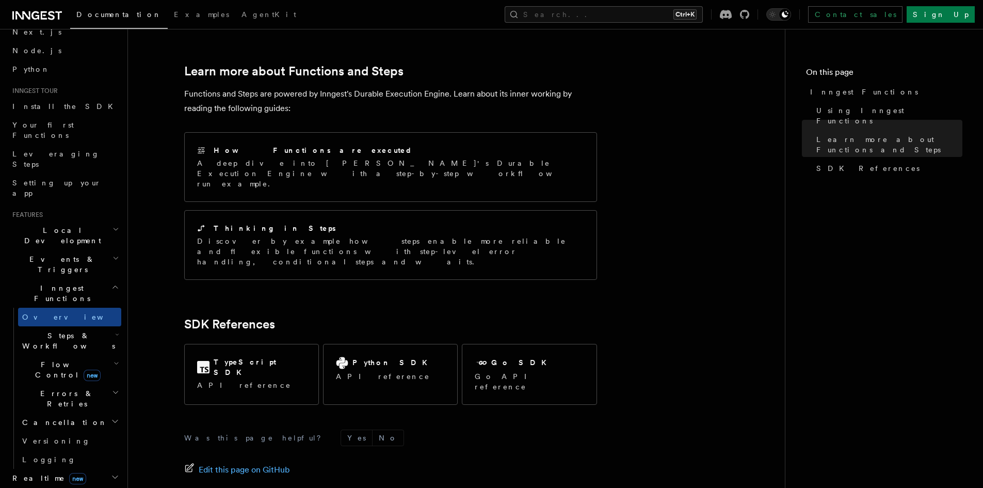
click at [95, 221] on h2 "Local Development" at bounding box center [64, 235] width 113 height 29
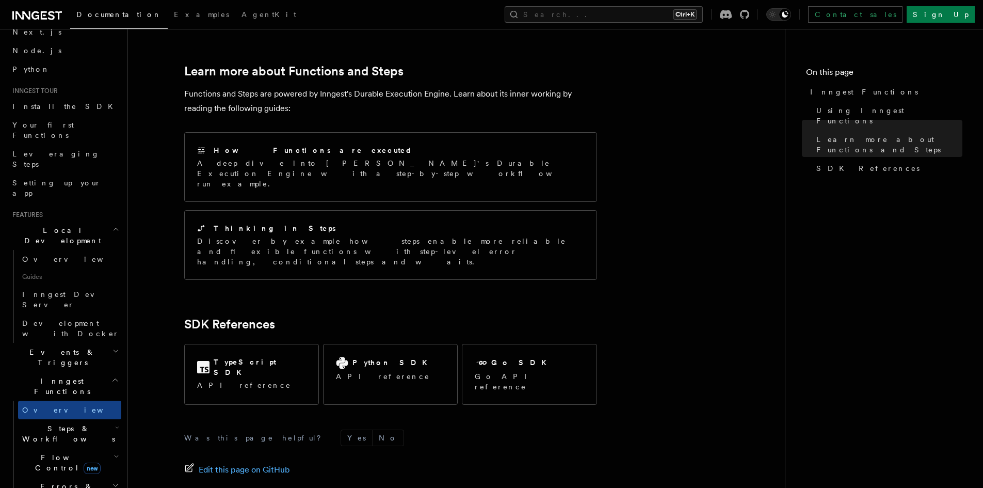
click at [92, 343] on h2 "Events & Triggers" at bounding box center [64, 357] width 113 height 29
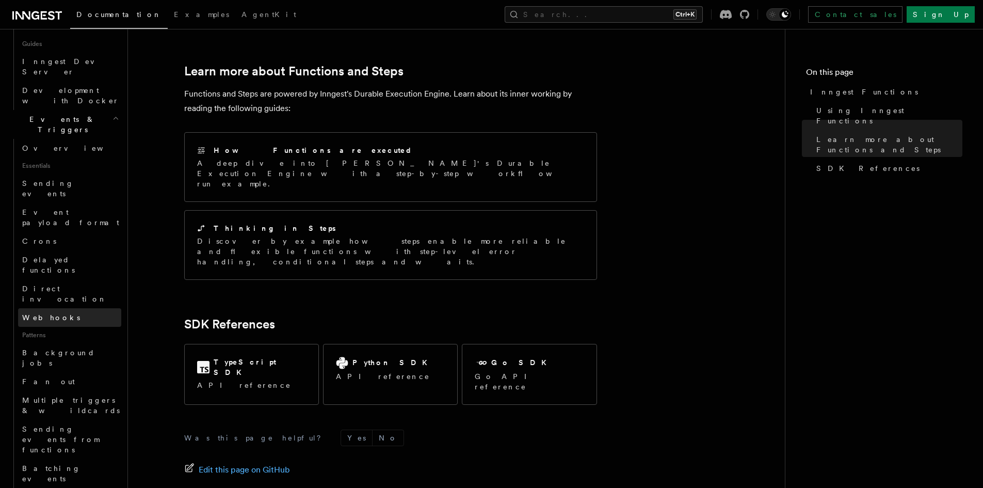
scroll to position [310, 0]
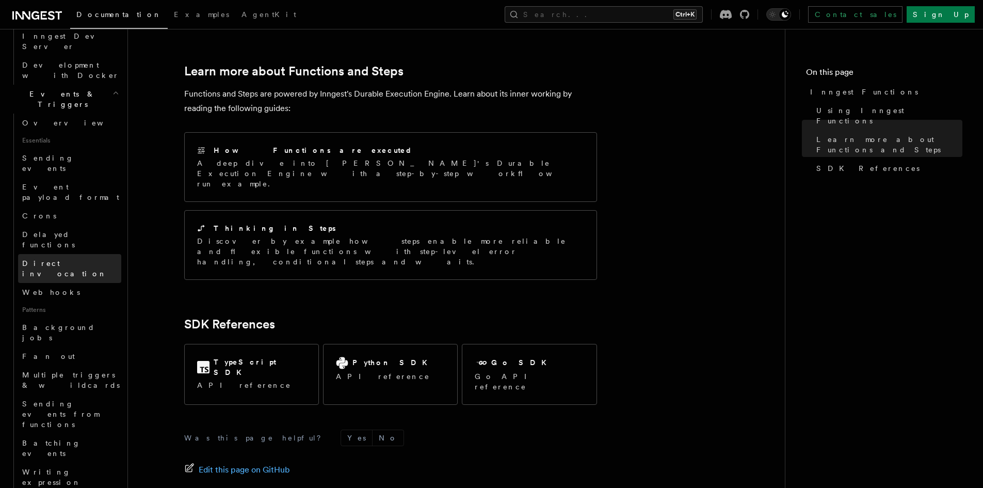
click at [55, 254] on link "Direct invocation" at bounding box center [69, 268] width 103 height 29
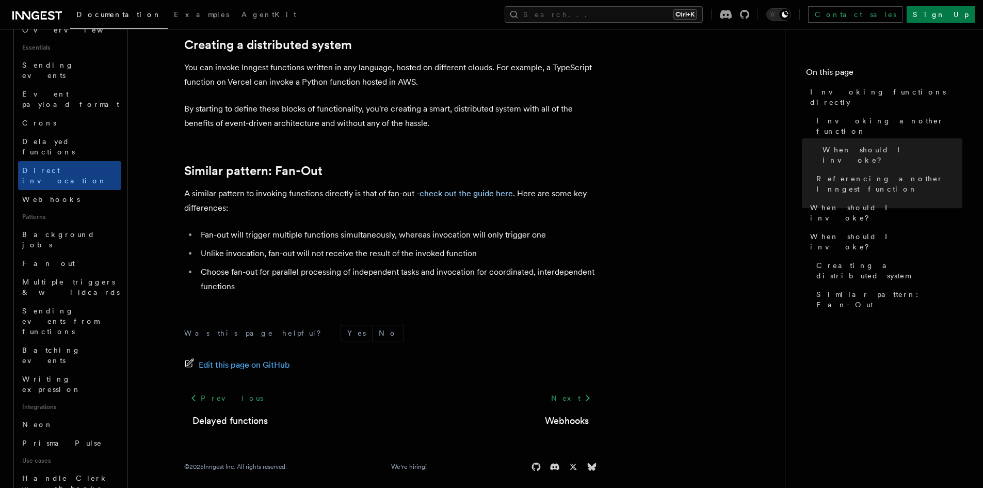
scroll to position [1420, 0]
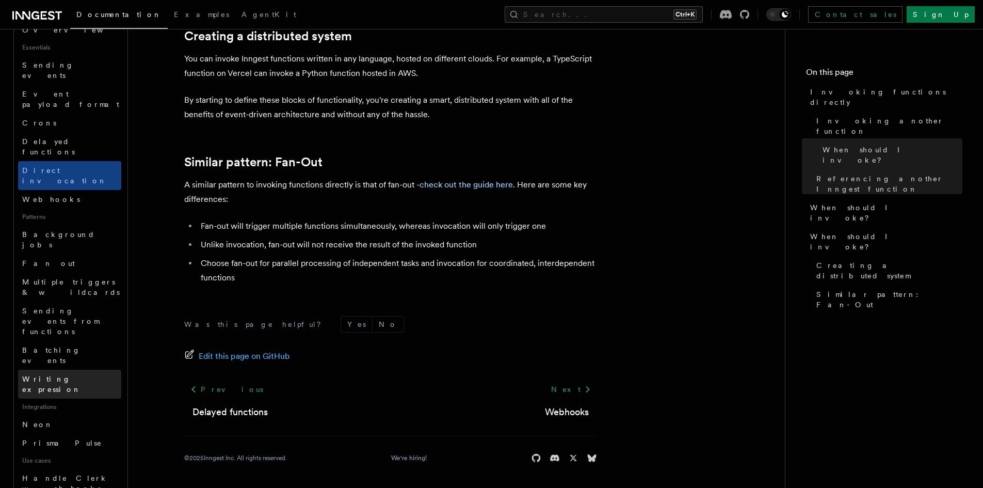
click at [71, 375] on span "Writing expression" at bounding box center [51, 384] width 59 height 19
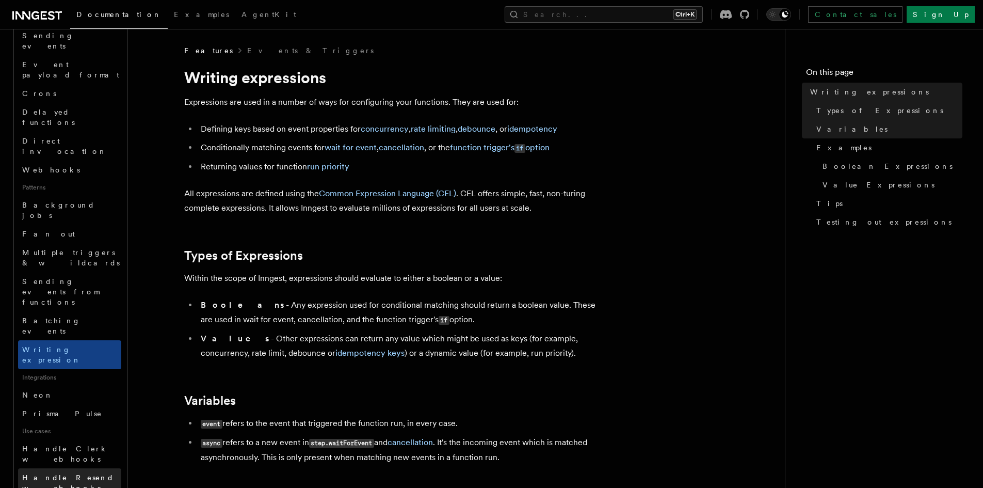
scroll to position [413, 0]
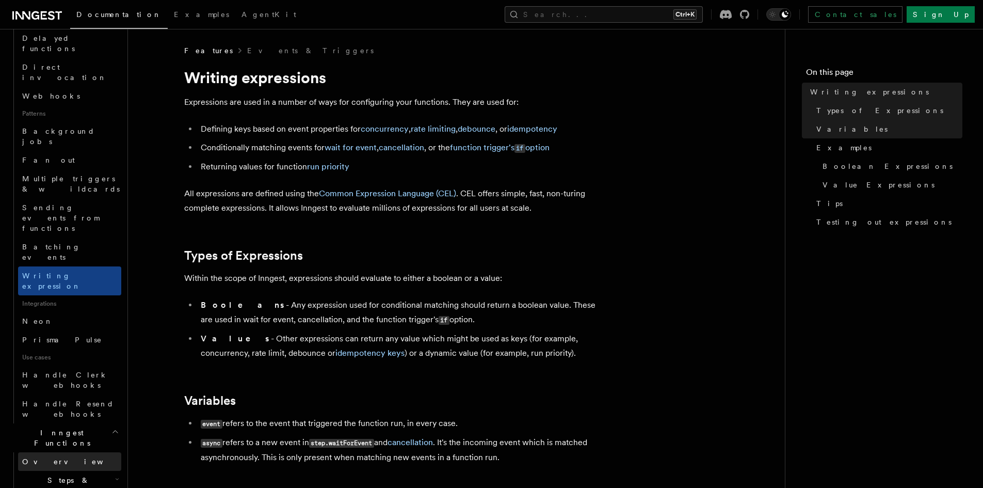
click at [66, 452] on link "Overview" at bounding box center [69, 461] width 103 height 19
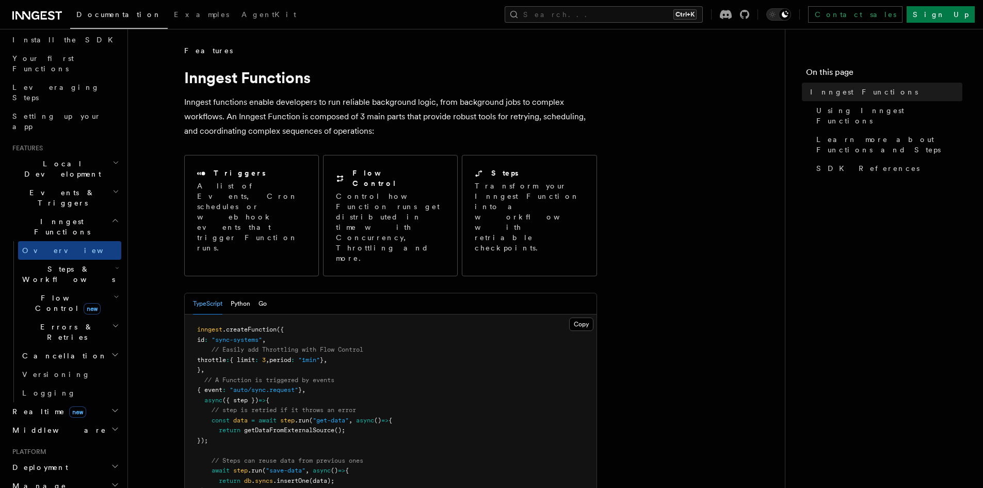
scroll to position [80, 0]
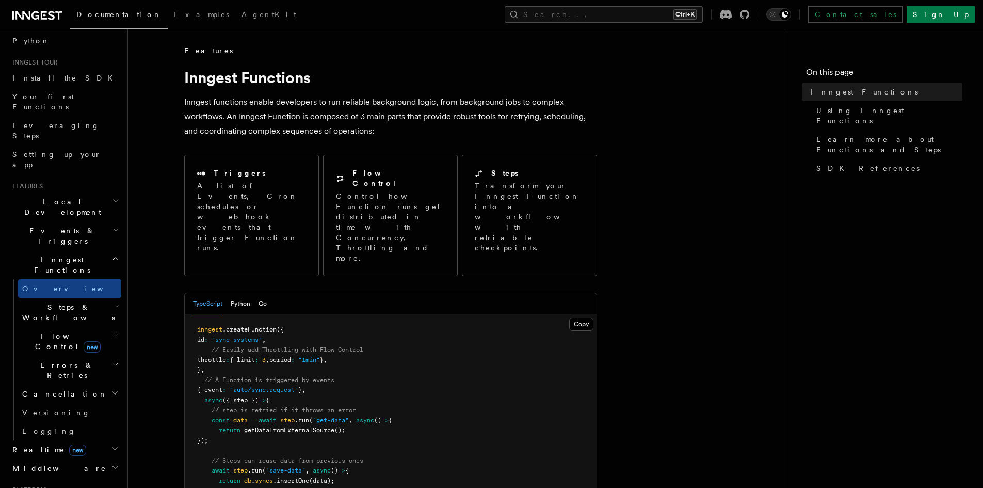
click at [114, 331] on icon "button" at bounding box center [117, 335] width 6 height 8
click at [53, 361] on span "Overview" at bounding box center [85, 365] width 106 height 8
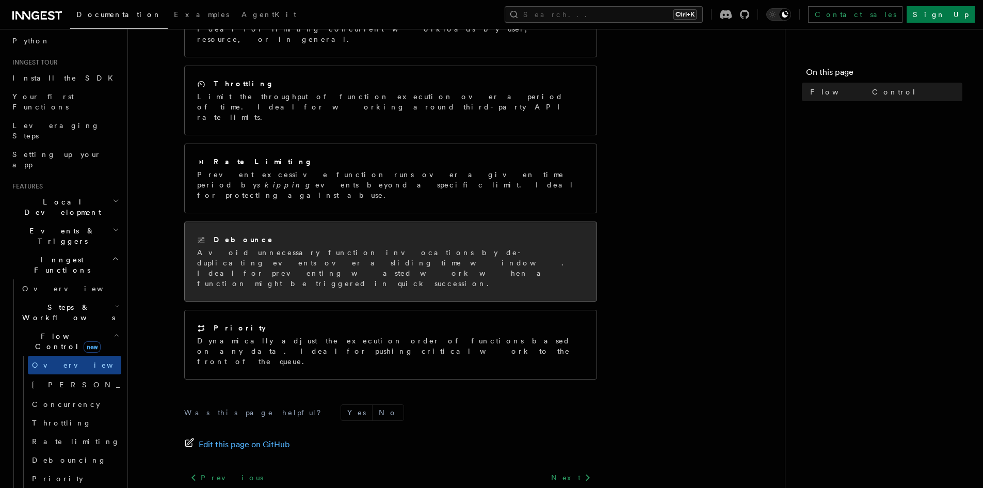
scroll to position [224, 0]
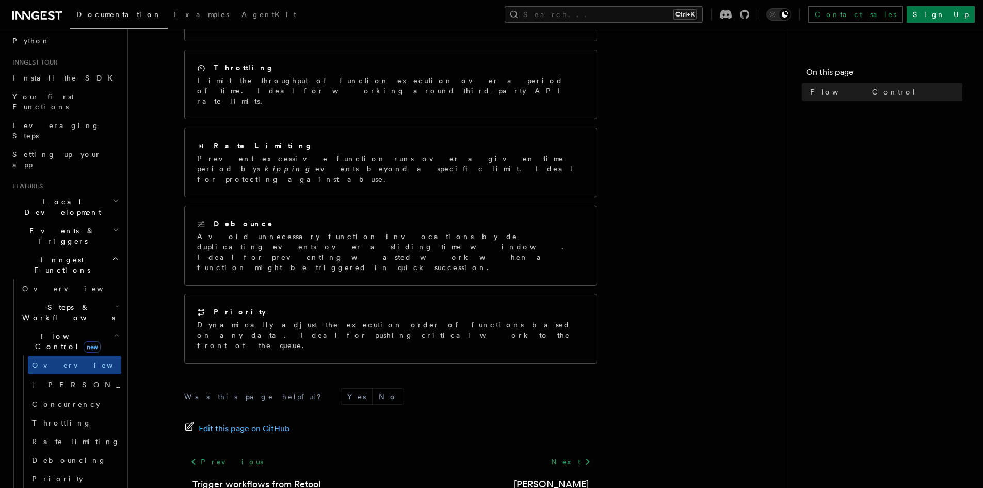
click at [49, 298] on h2 "Steps & Workflows" at bounding box center [69, 312] width 103 height 29
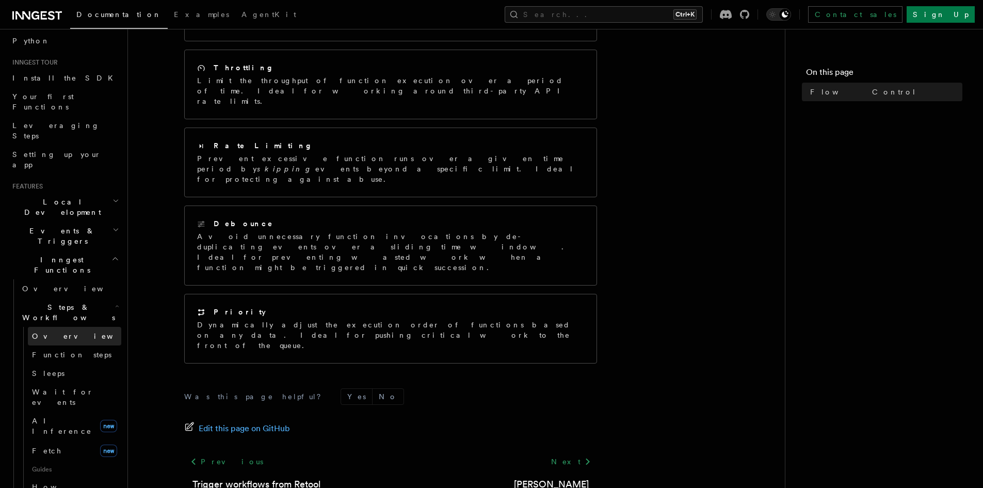
click at [54, 327] on link "Overview" at bounding box center [74, 336] width 93 height 19
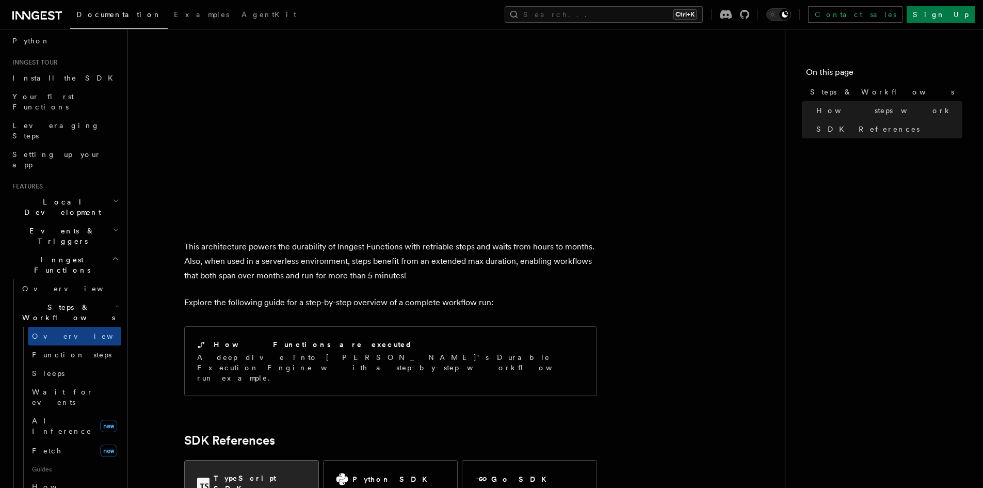
scroll to position [1026, 0]
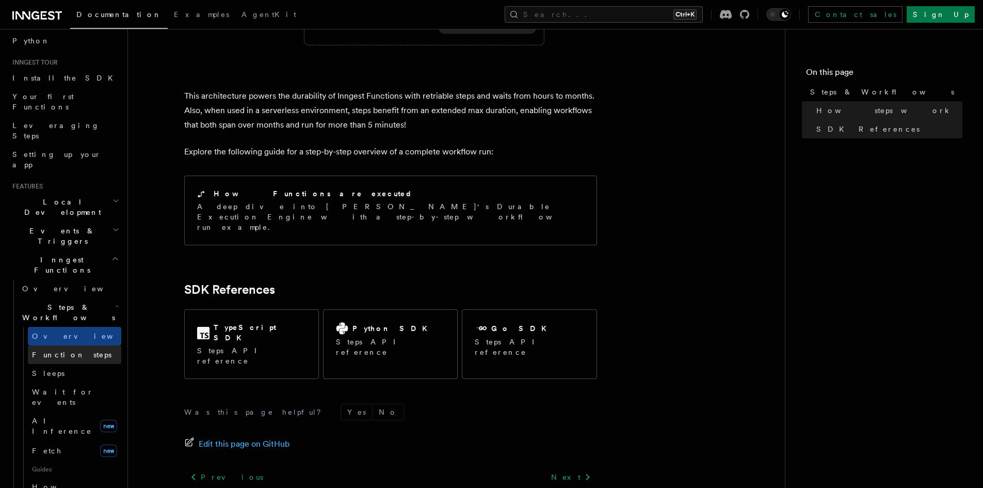
click at [72, 350] on span "Function steps" at bounding box center [71, 354] width 79 height 8
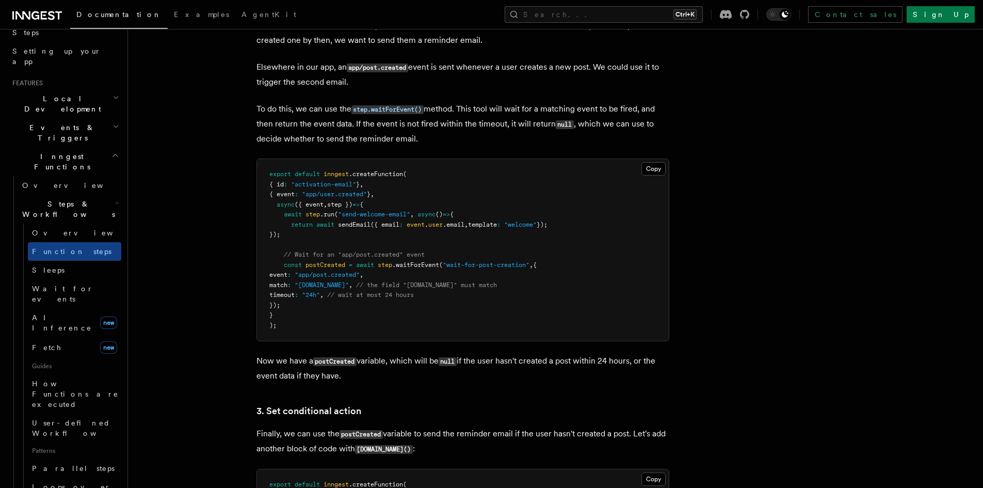
scroll to position [774, 0]
